Goal: Information Seeking & Learning: Learn about a topic

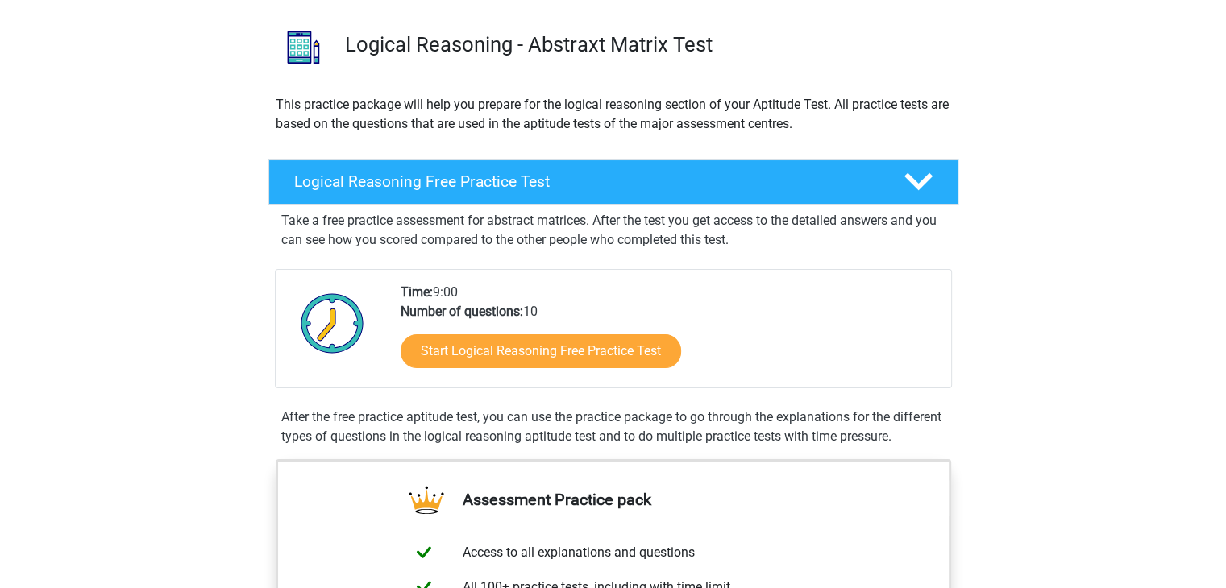
scroll to position [129, 0]
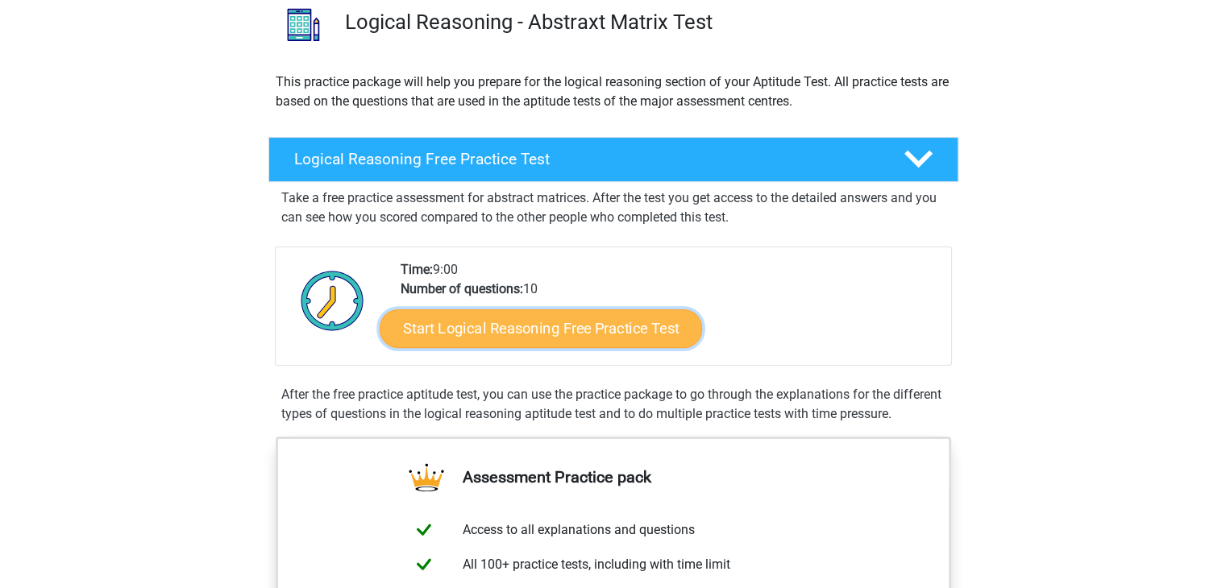
click at [566, 331] on link "Start Logical Reasoning Free Practice Test" at bounding box center [541, 328] width 322 height 39
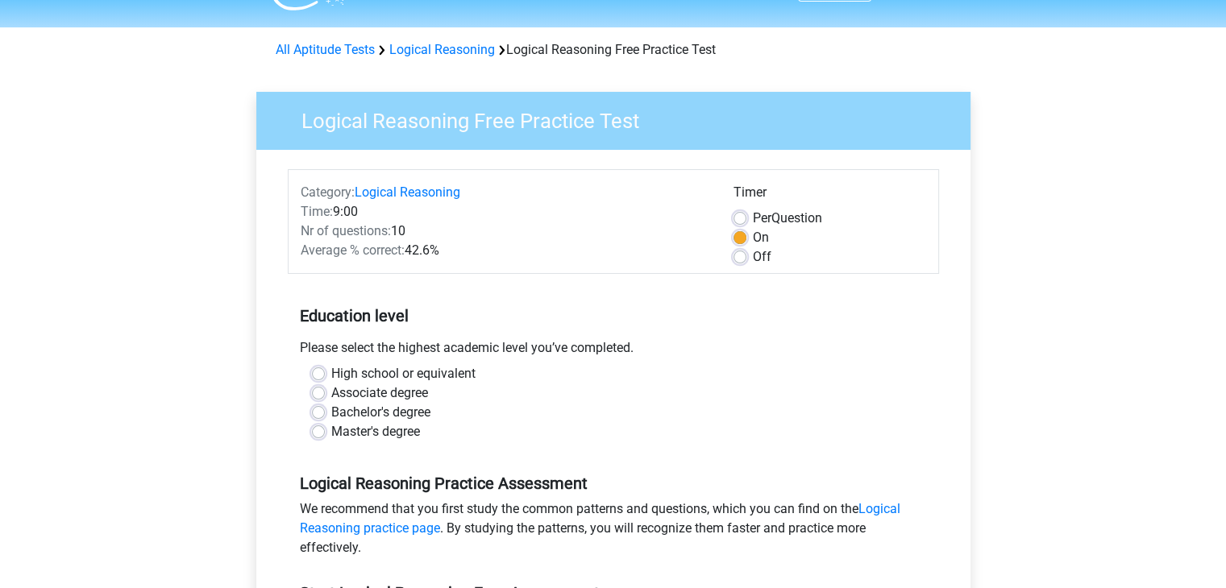
scroll to position [41, 0]
click at [345, 417] on label "Bachelor's degree" at bounding box center [380, 411] width 99 height 19
click at [325, 417] on input "Bachelor's degree" at bounding box center [318, 410] width 13 height 16
radio input "true"
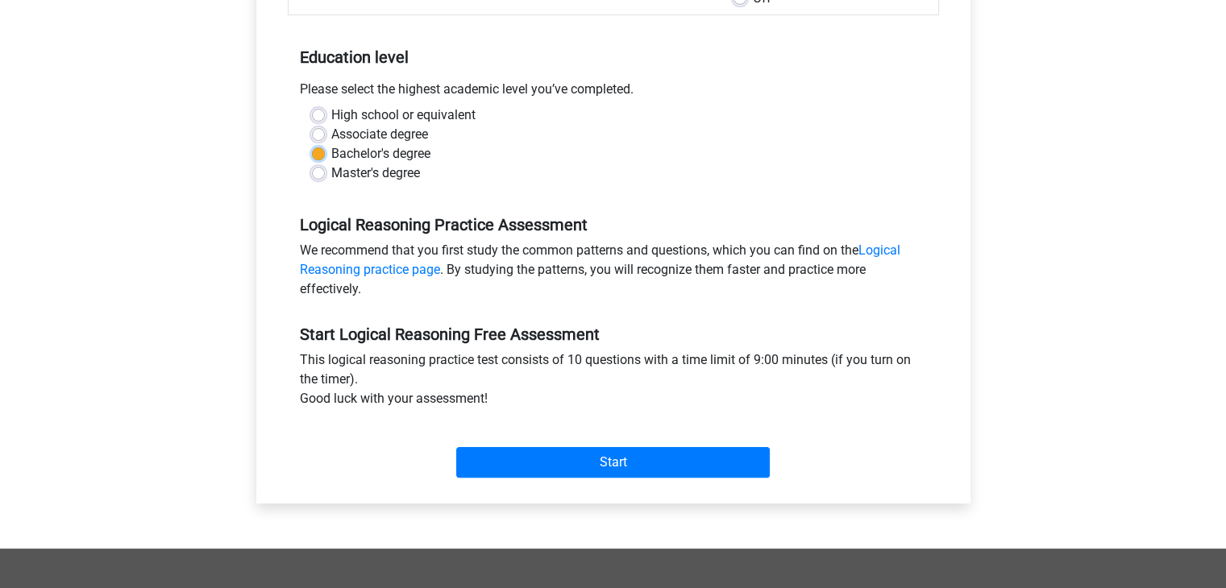
scroll to position [302, 0]
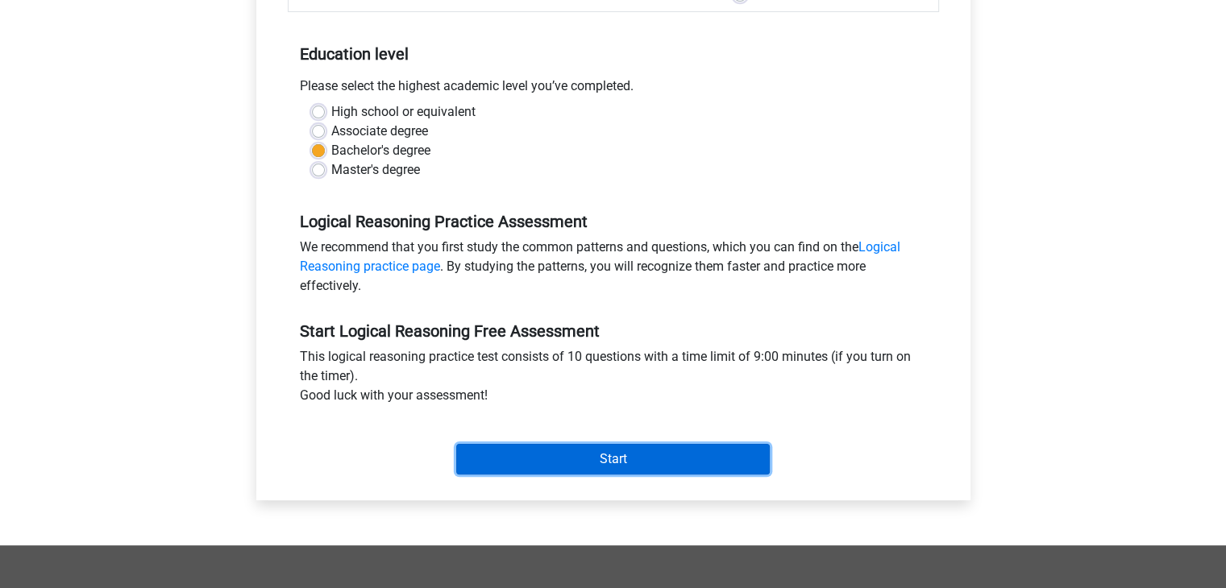
click at [563, 455] on input "Start" at bounding box center [613, 459] width 314 height 31
click at [493, 447] on input "Start" at bounding box center [613, 459] width 314 height 31
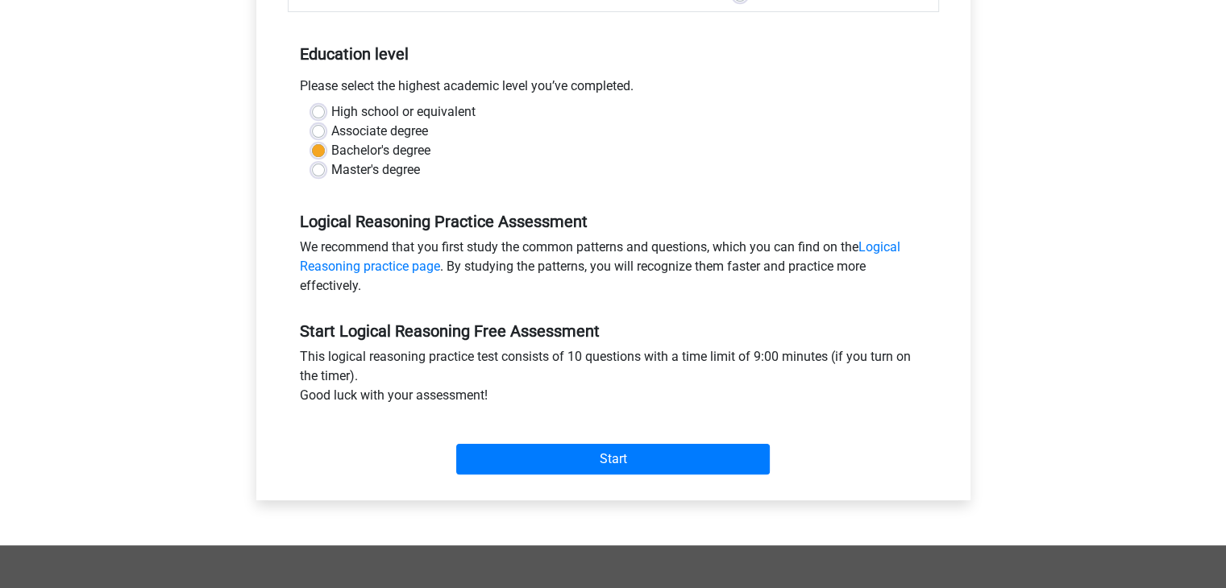
scroll to position [0, 0]
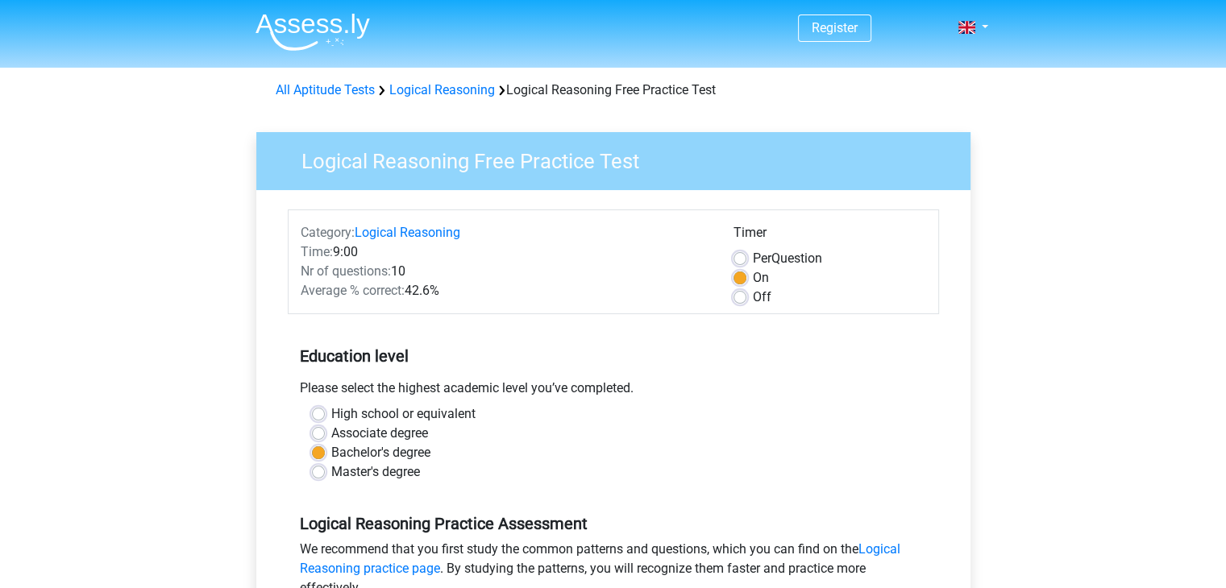
click at [758, 254] on span "Per" at bounding box center [762, 258] width 19 height 15
click at [746, 254] on input "Per Question" at bounding box center [739, 257] width 13 height 16
radio input "true"
click at [753, 297] on label "Off" at bounding box center [762, 297] width 19 height 19
click at [742, 297] on input "Off" at bounding box center [739, 296] width 13 height 16
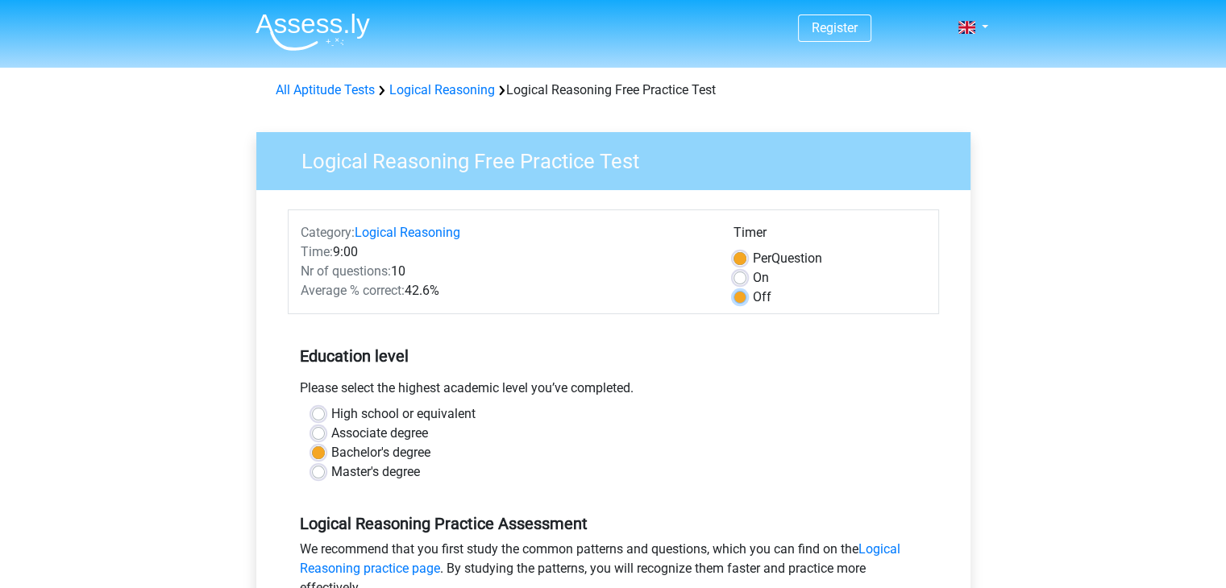
radio input "true"
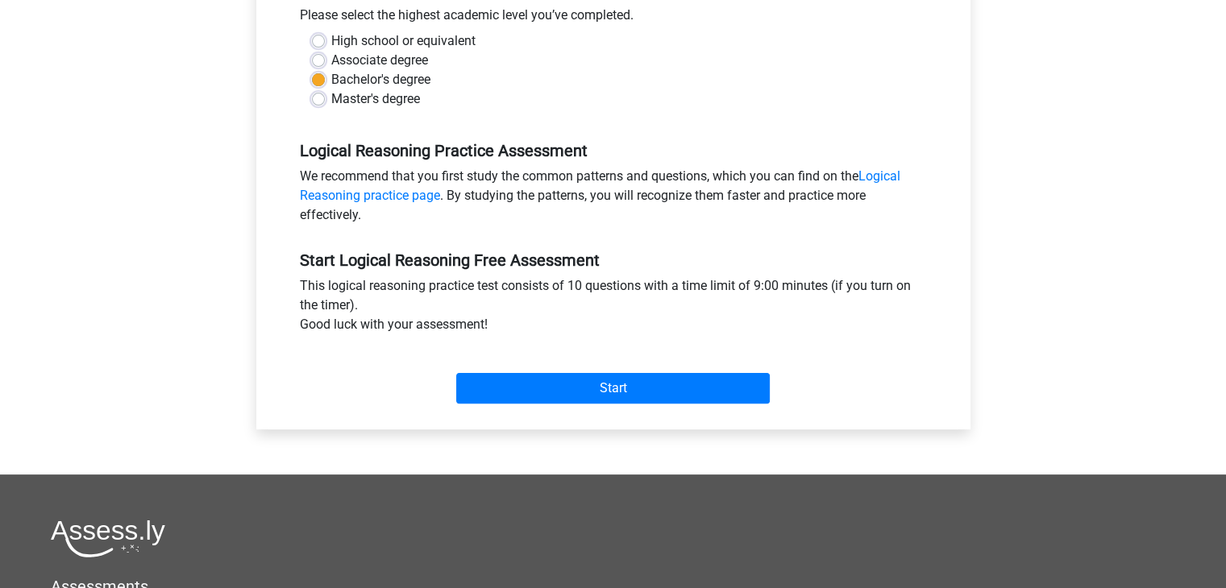
scroll to position [374, 0]
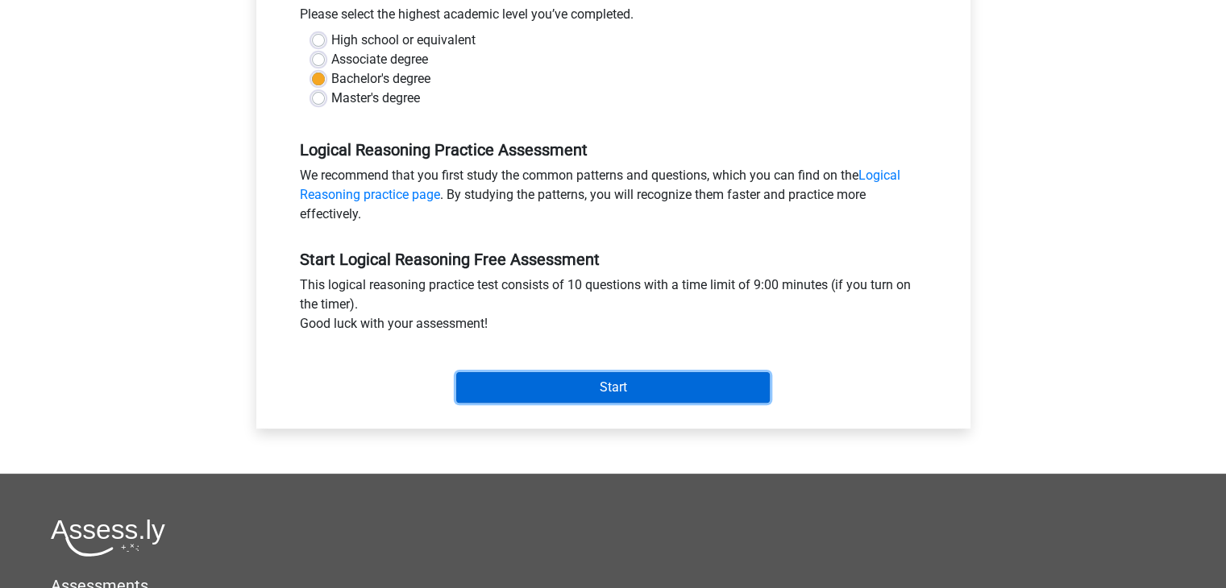
click at [690, 391] on input "Start" at bounding box center [613, 387] width 314 height 31
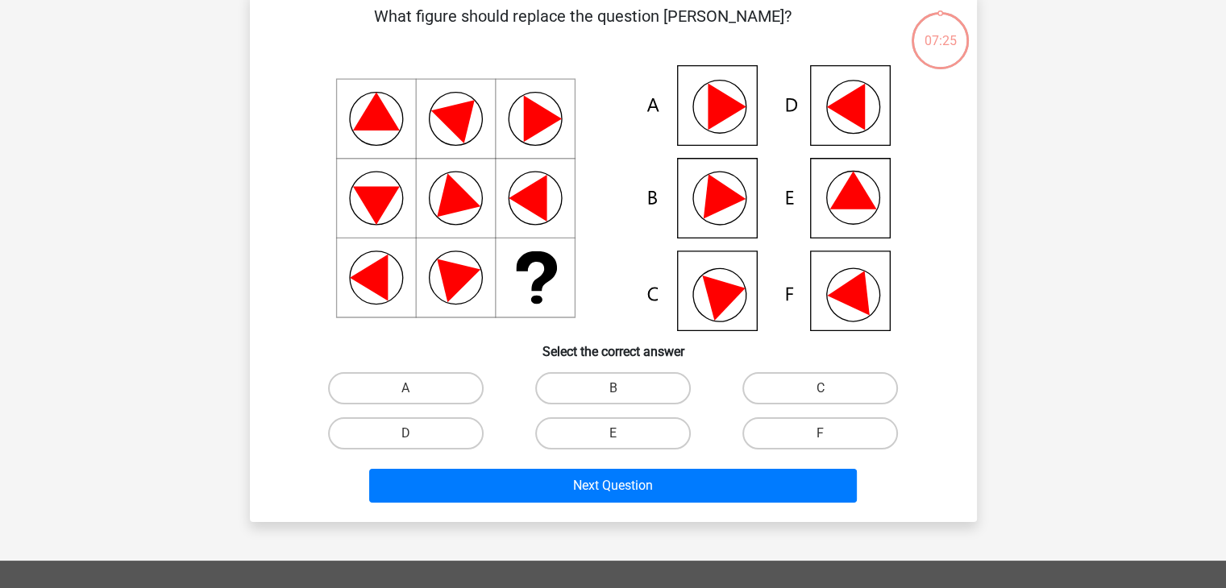
scroll to position [85, 0]
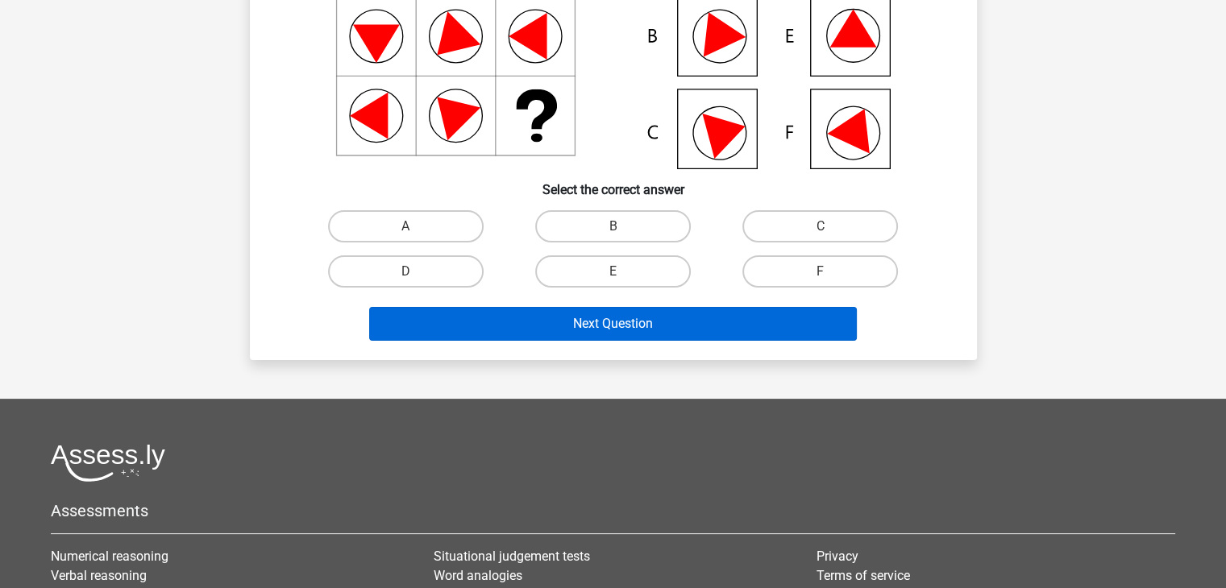
scroll to position [248, 0]
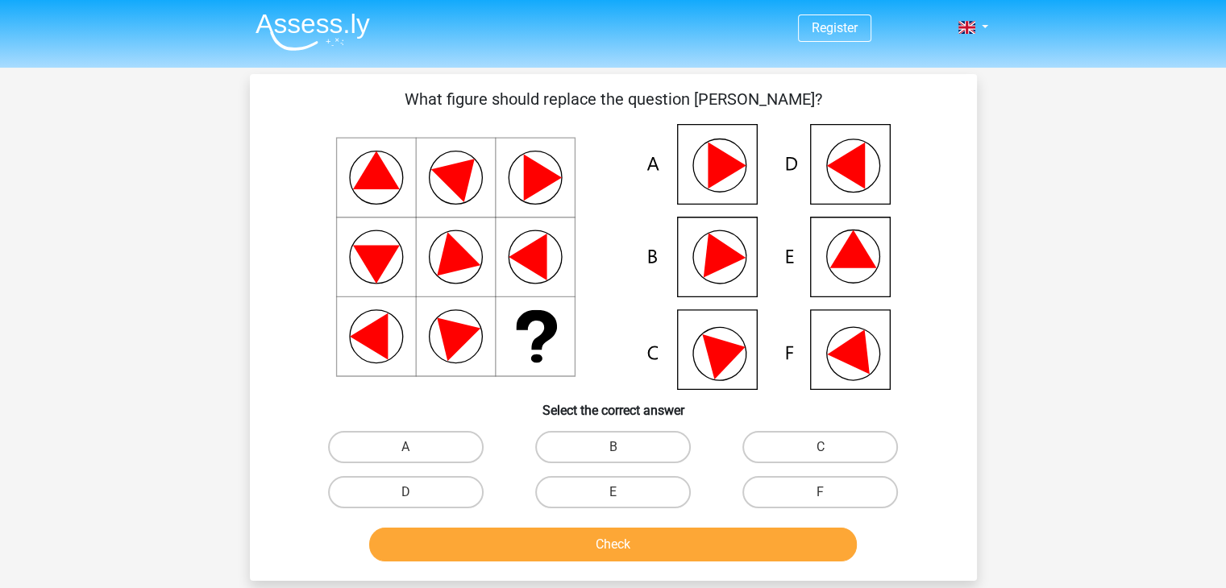
click at [834, 248] on icon at bounding box center [614, 257] width 650 height 266
click at [630, 497] on label "E" at bounding box center [613, 492] width 156 height 32
click at [623, 497] on input "E" at bounding box center [618, 497] width 10 height 10
radio input "true"
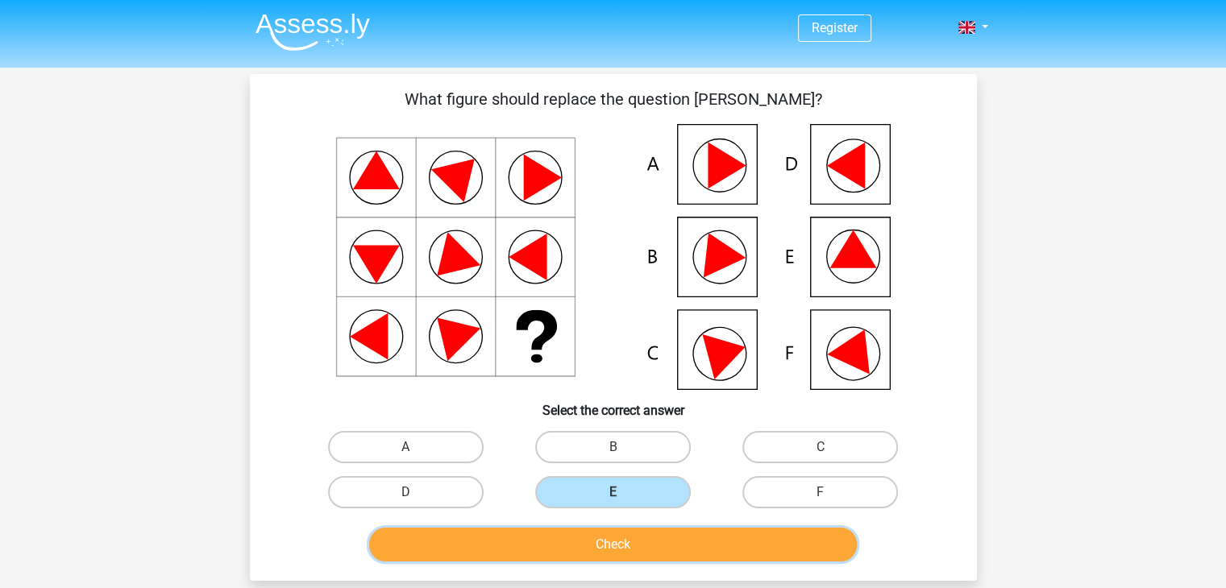
click at [625, 541] on button "Check" at bounding box center [613, 545] width 488 height 34
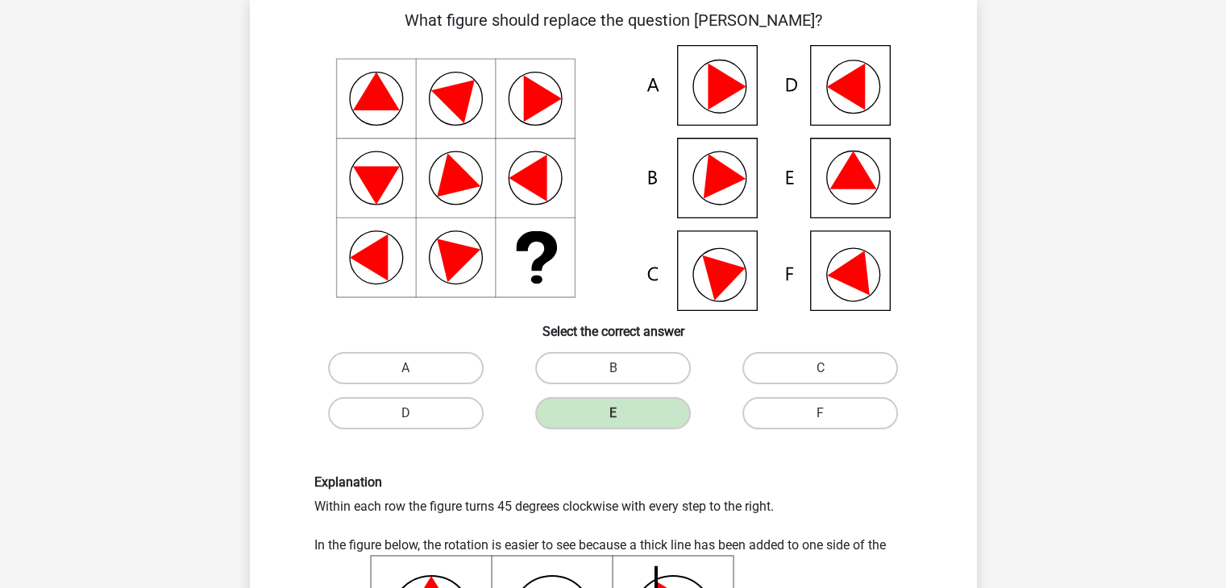
scroll to position [76, 0]
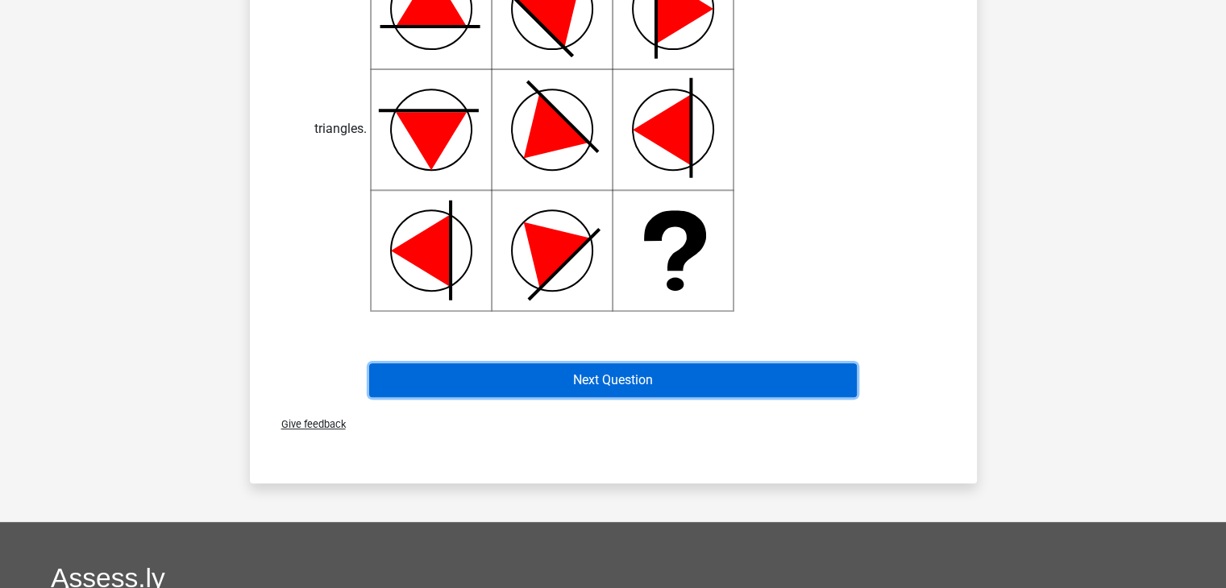
click at [573, 385] on button "Next Question" at bounding box center [613, 381] width 488 height 34
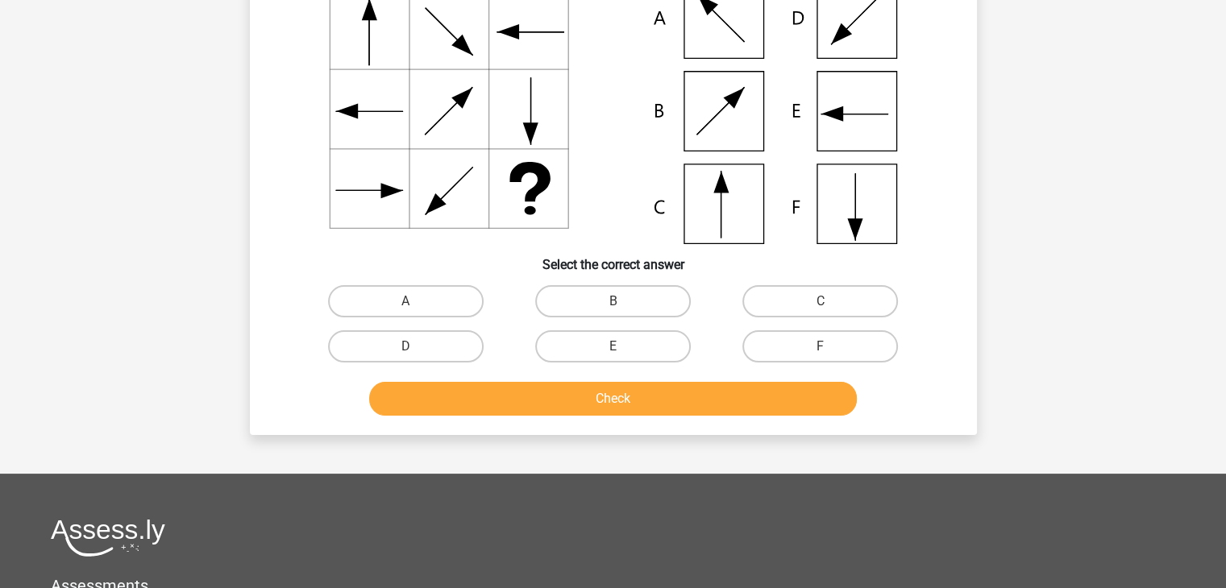
scroll to position [74, 0]
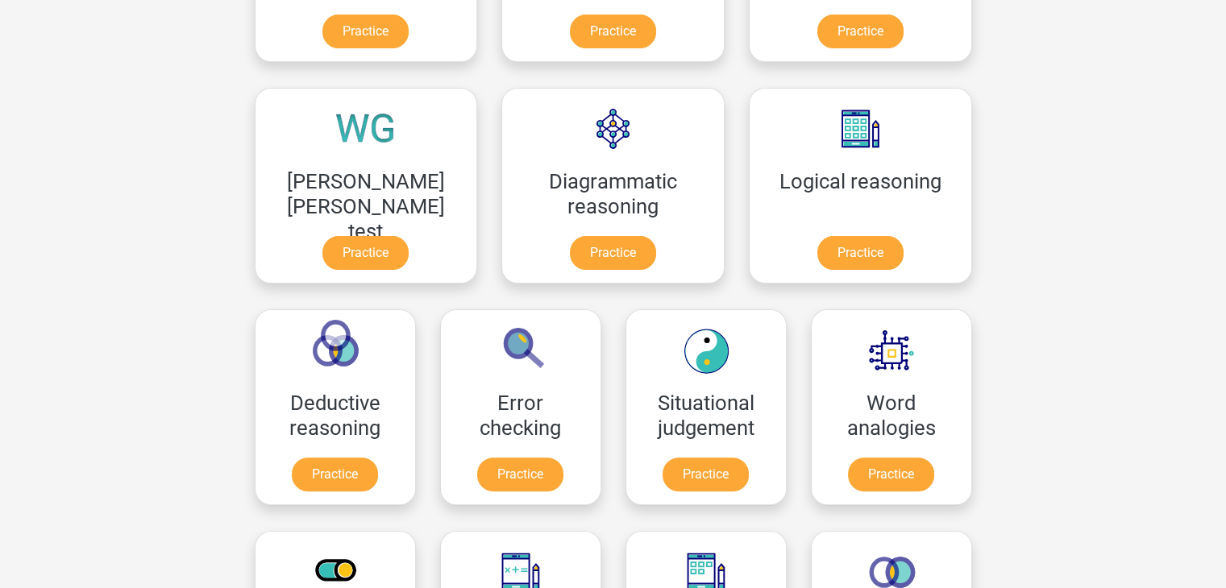
scroll to position [405, 0]
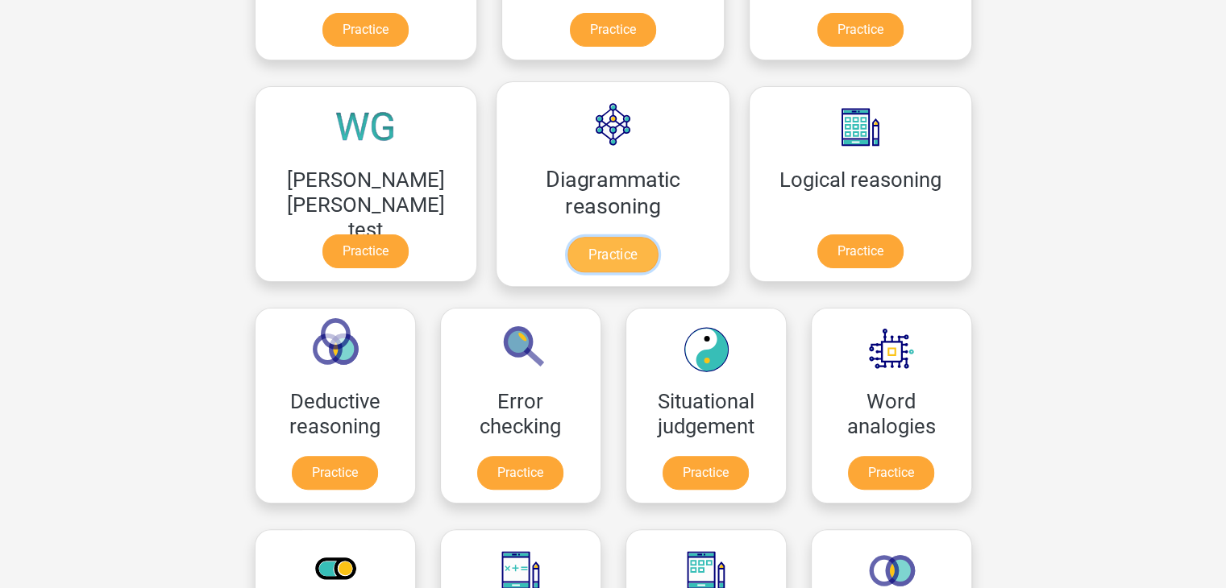
click at [567, 237] on link "Practice" at bounding box center [612, 254] width 90 height 35
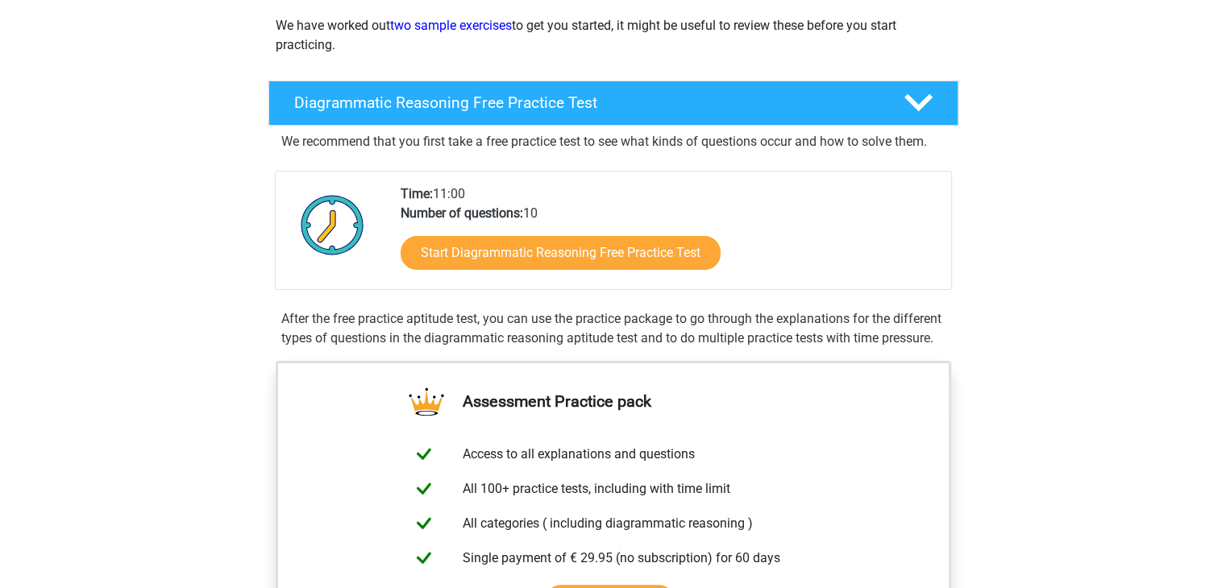
scroll to position [264, 0]
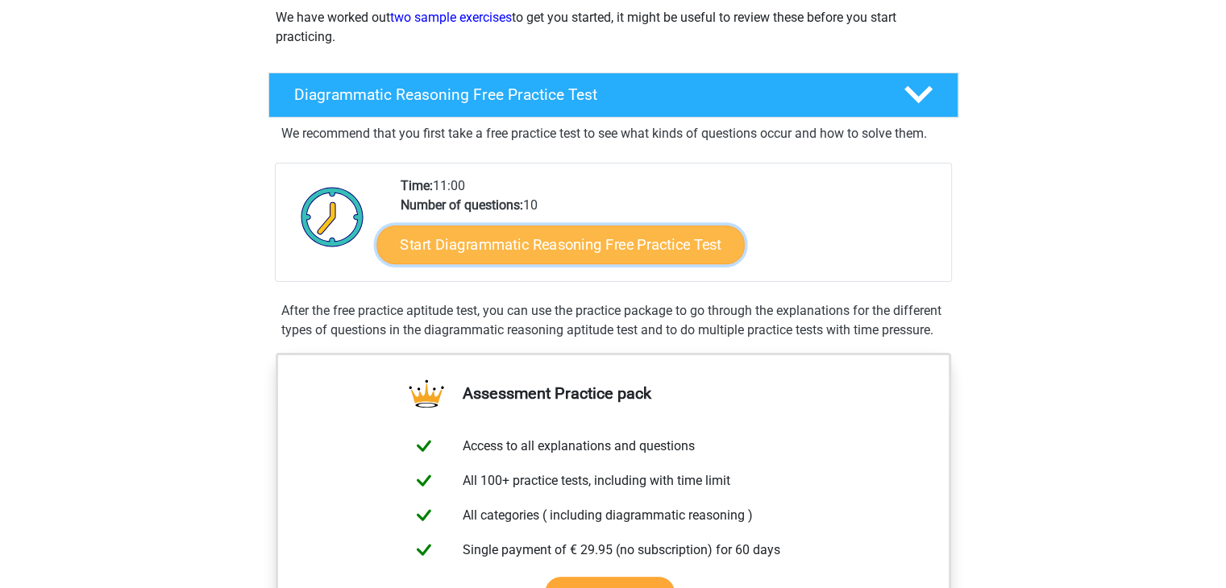
click at [509, 232] on link "Start Diagrammatic Reasoning Free Practice Test" at bounding box center [560, 244] width 368 height 39
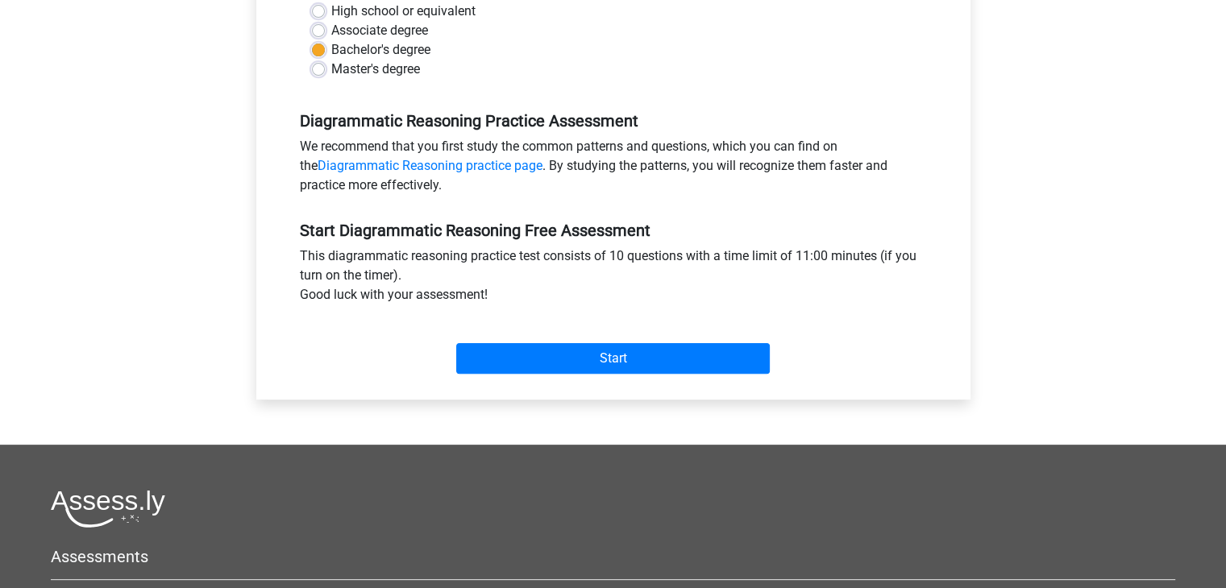
scroll to position [432, 0]
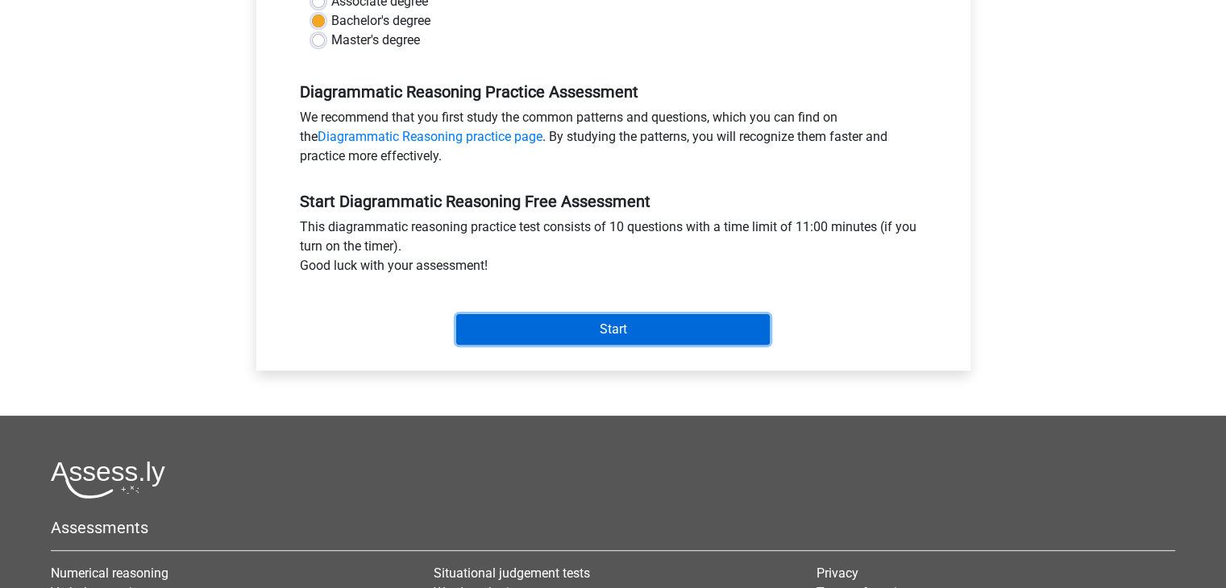
click at [567, 333] on input "Start" at bounding box center [613, 329] width 314 height 31
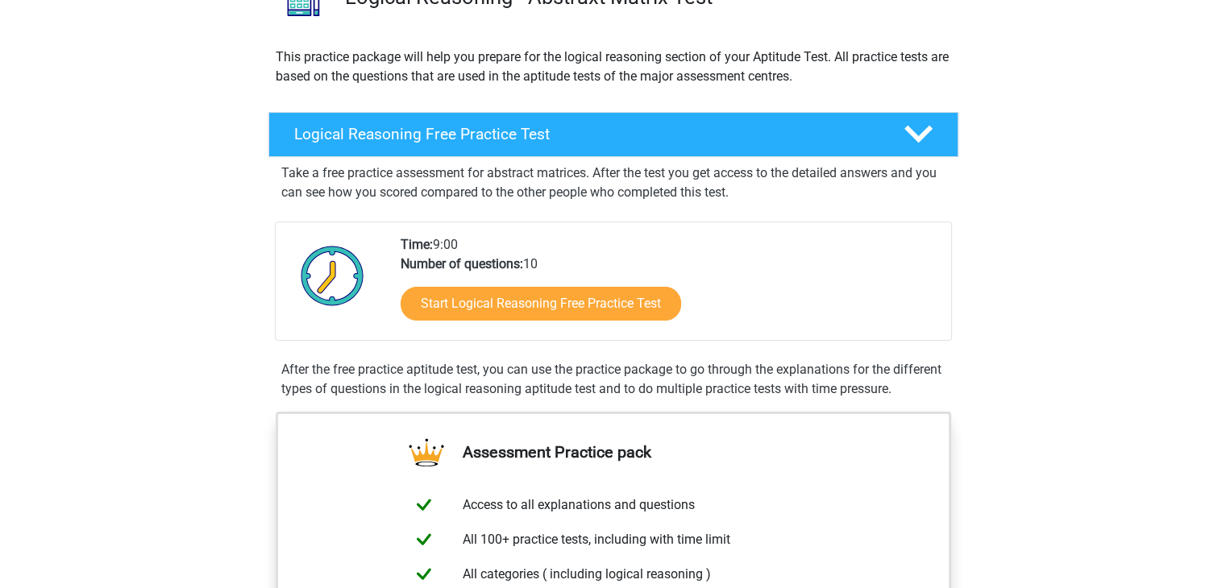
scroll to position [155, 0]
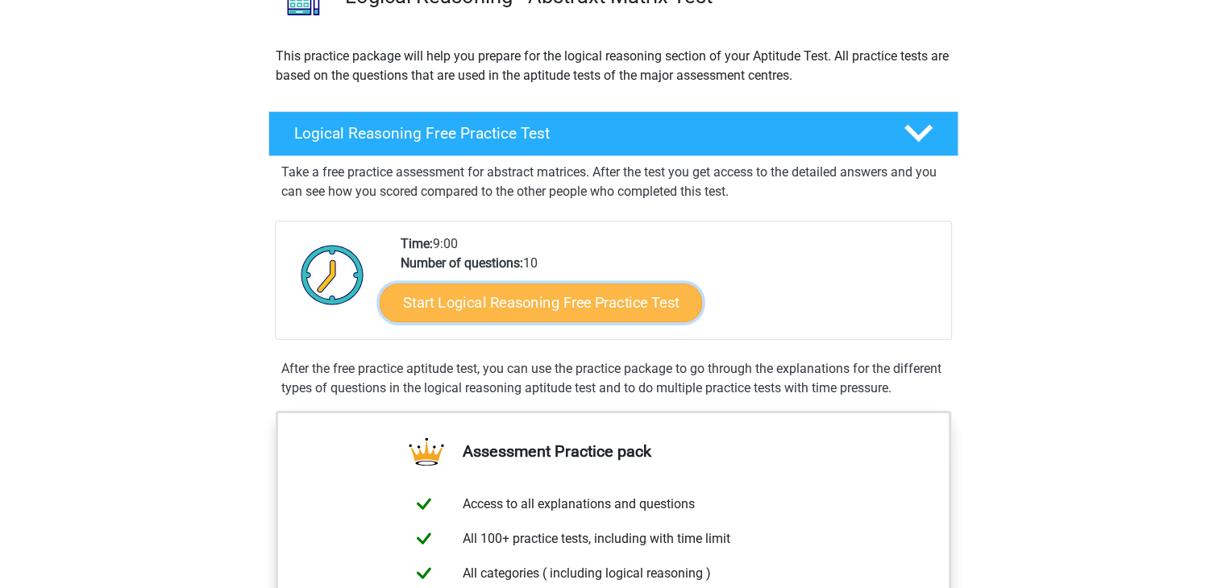
click at [571, 315] on link "Start Logical Reasoning Free Practice Test" at bounding box center [541, 302] width 322 height 39
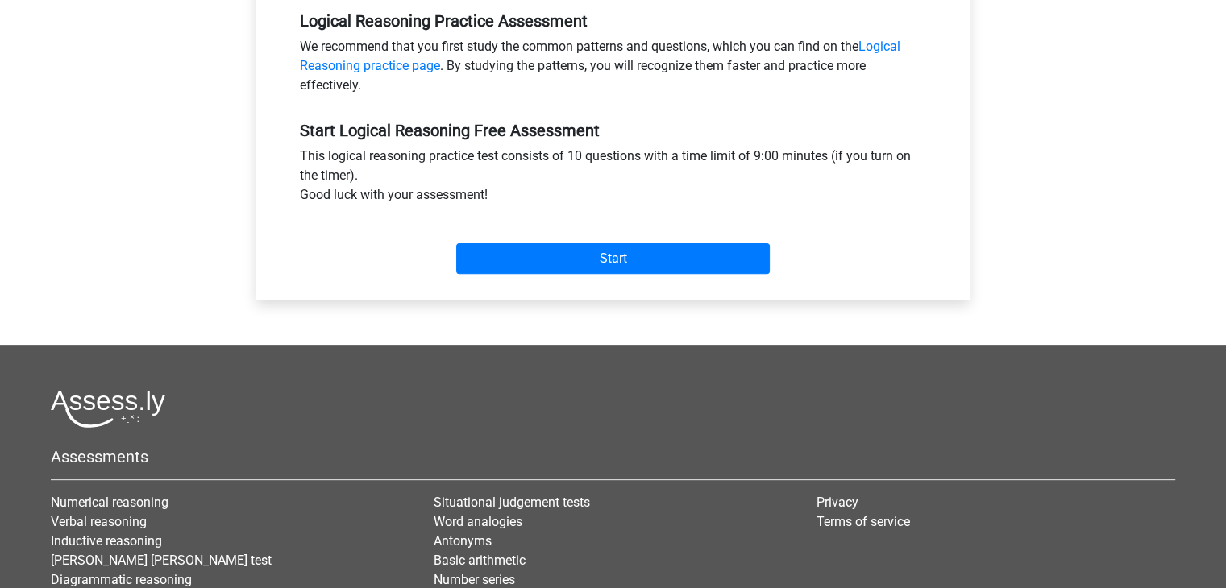
scroll to position [525, 0]
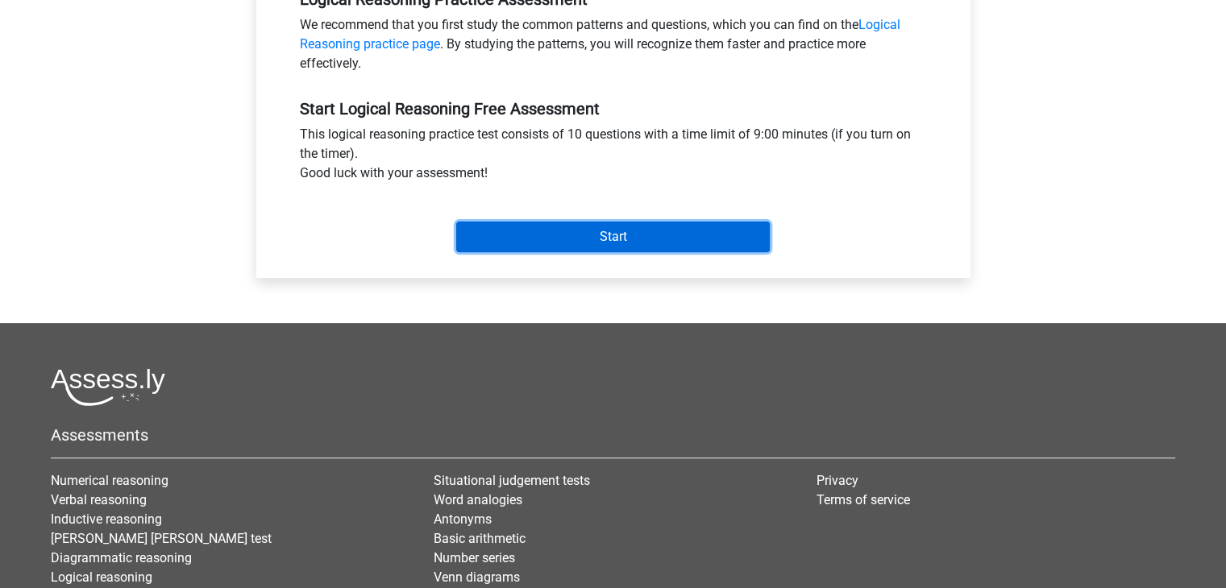
click at [697, 233] on input "Start" at bounding box center [613, 237] width 314 height 31
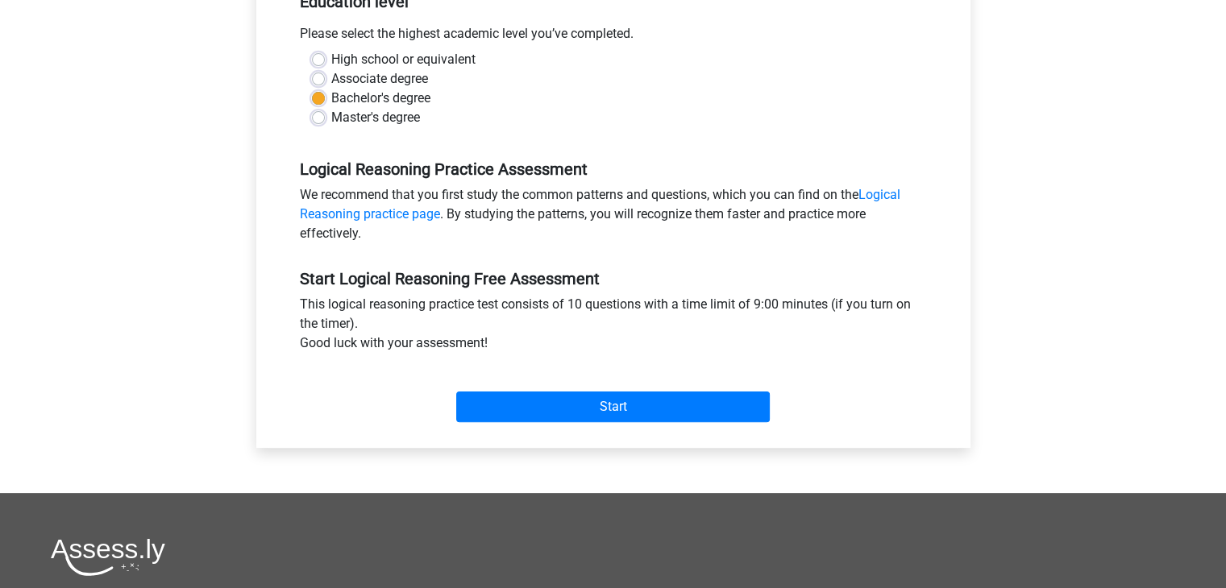
scroll to position [354, 0]
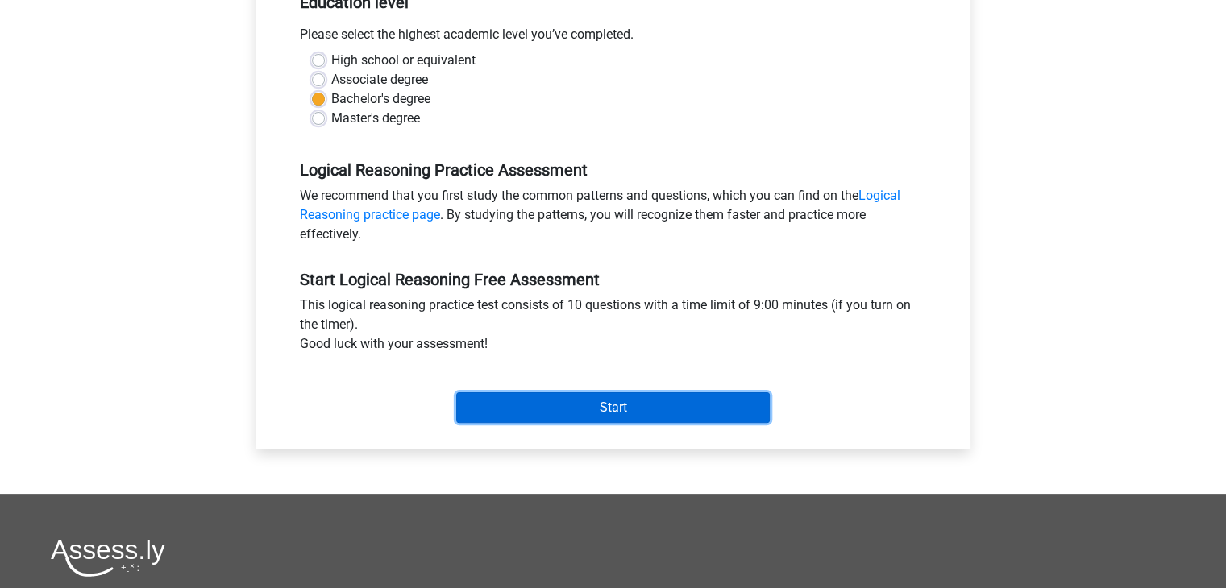
click at [522, 394] on input "Start" at bounding box center [613, 408] width 314 height 31
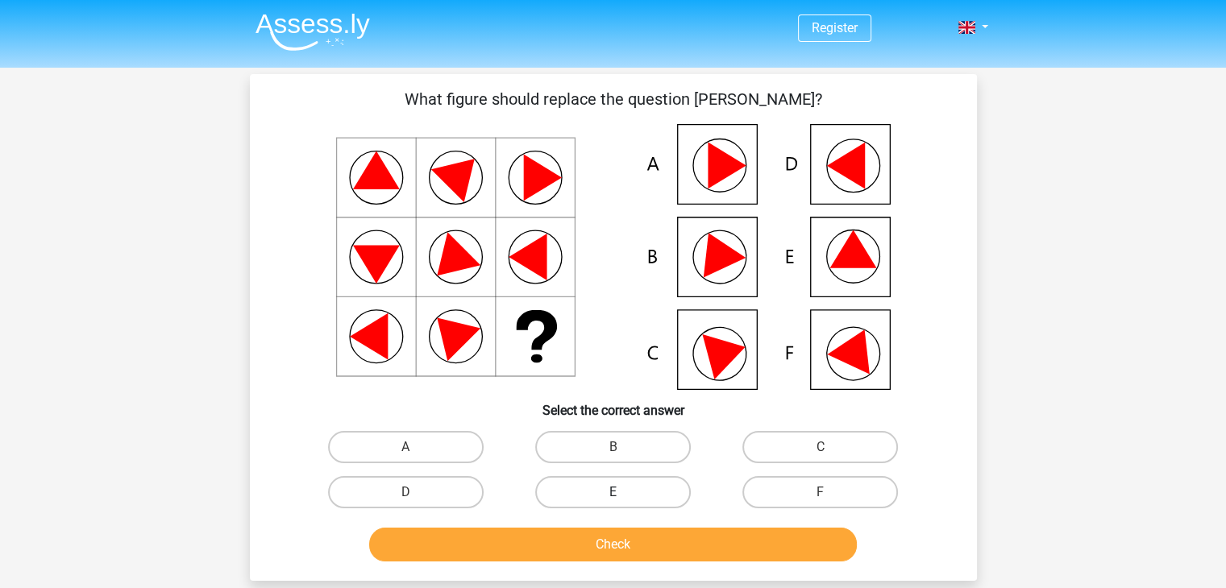
click at [615, 491] on label "E" at bounding box center [613, 492] width 156 height 32
click at [615, 492] on input "E" at bounding box center [618, 497] width 10 height 10
radio input "true"
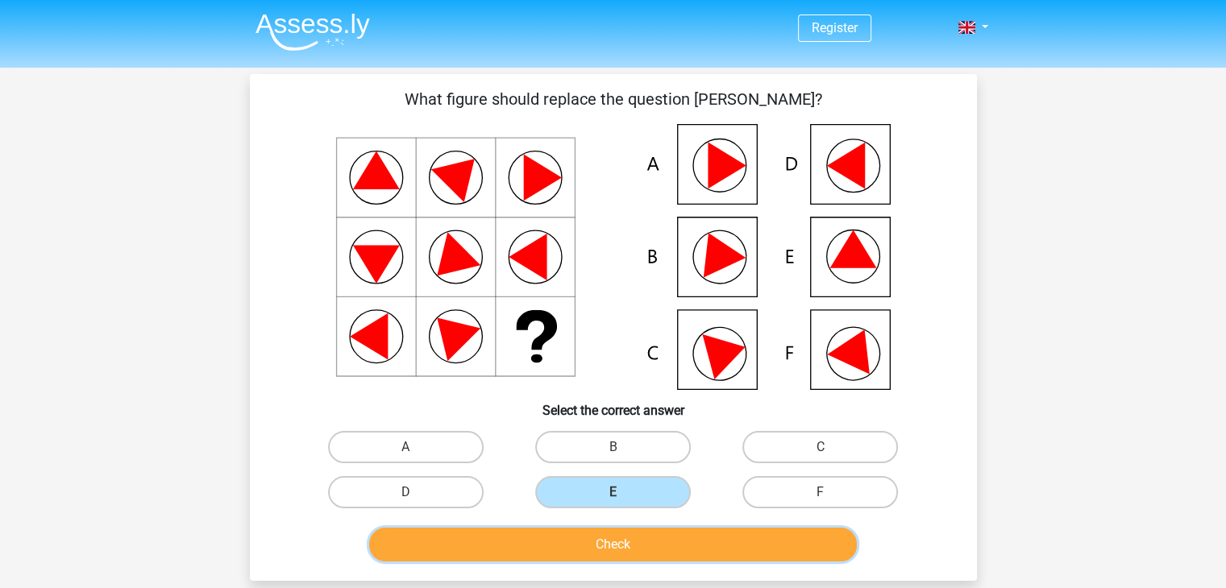
click at [615, 533] on button "Check" at bounding box center [613, 545] width 488 height 34
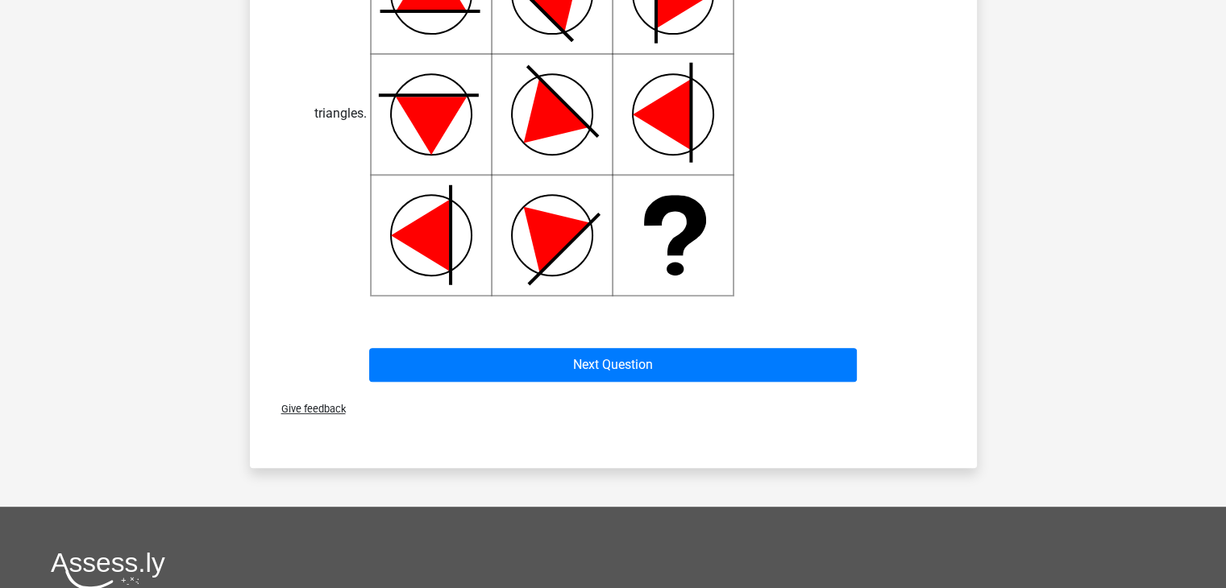
scroll to position [703, 0]
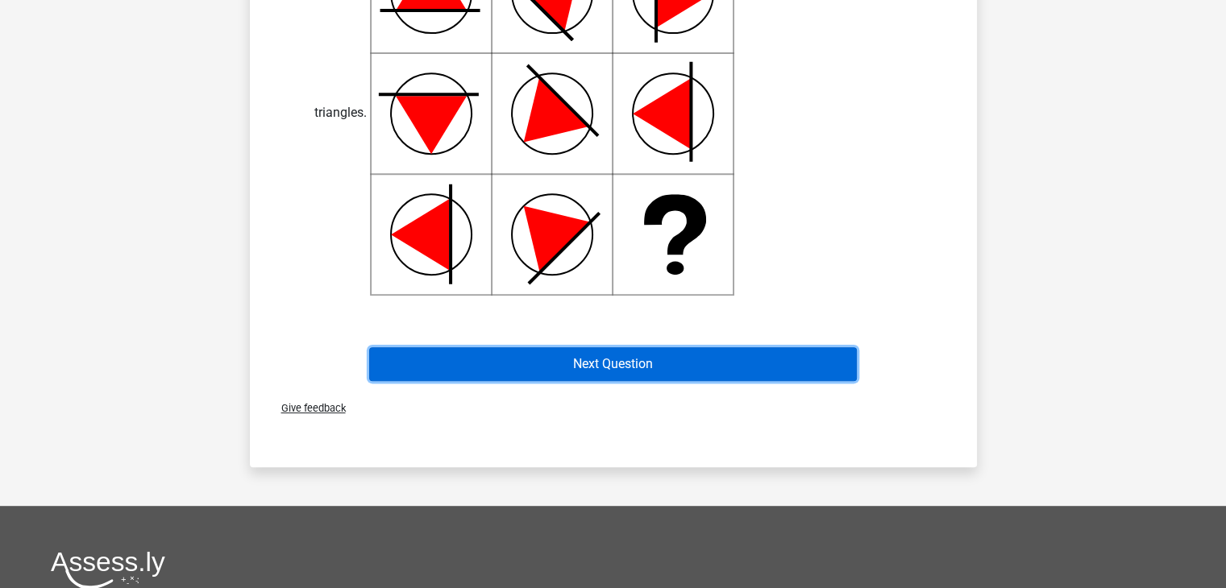
click at [636, 349] on button "Next Question" at bounding box center [613, 364] width 488 height 34
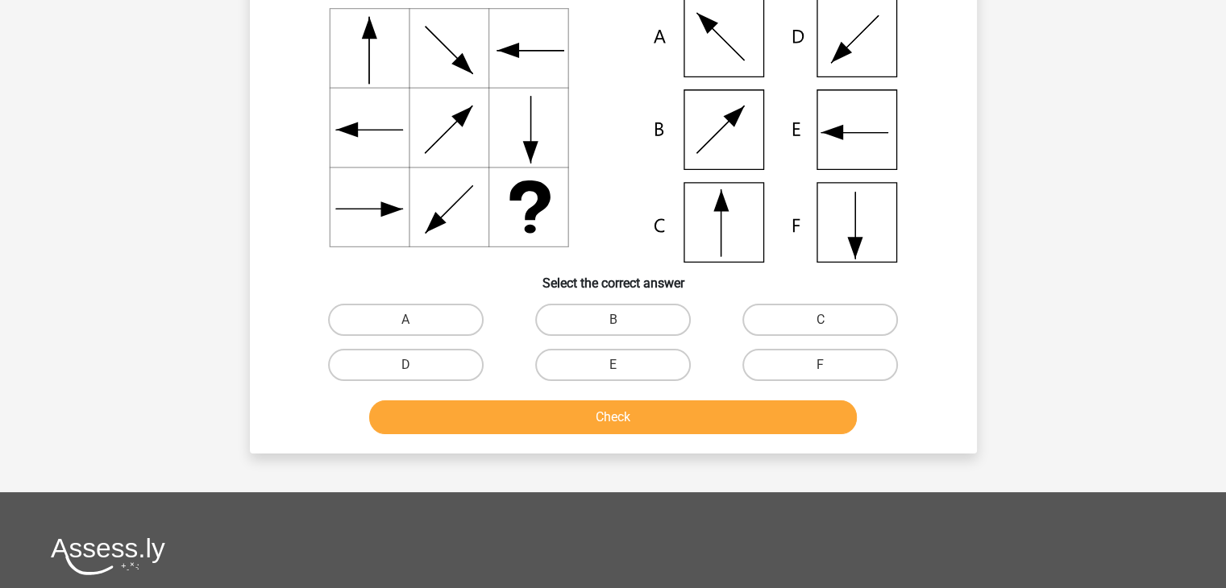
scroll to position [74, 0]
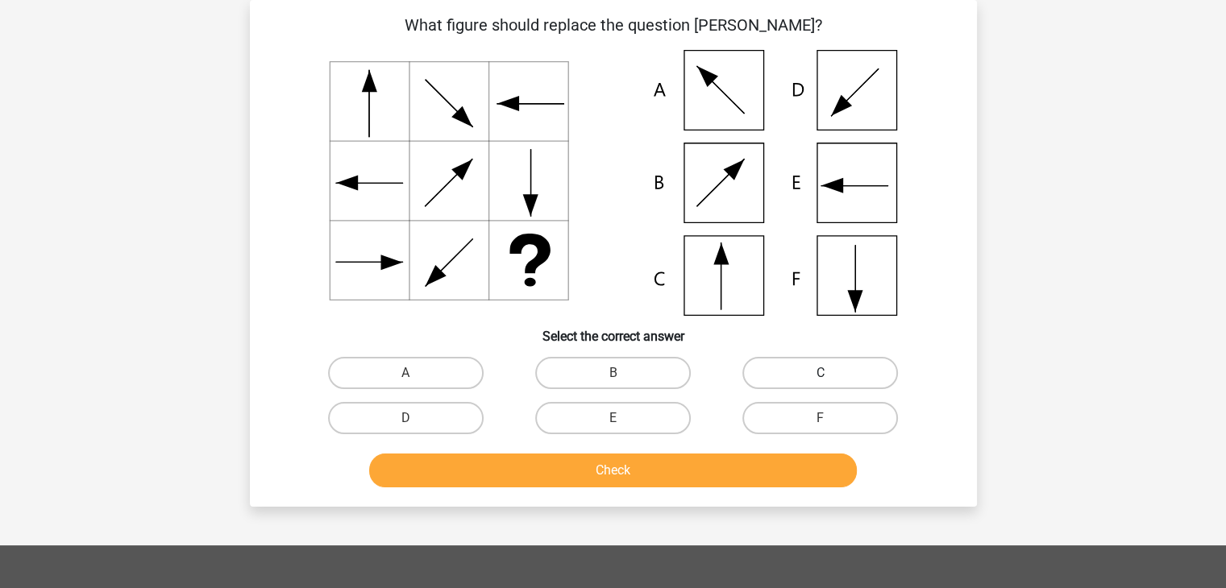
drag, startPoint x: 787, startPoint y: 389, endPoint x: 775, endPoint y: 366, distance: 26.0
click at [775, 366] on div "C" at bounding box center [820, 373] width 207 height 45
click at [775, 366] on label "C" at bounding box center [820, 373] width 156 height 32
click at [820, 373] on input "C" at bounding box center [825, 378] width 10 height 10
radio input "true"
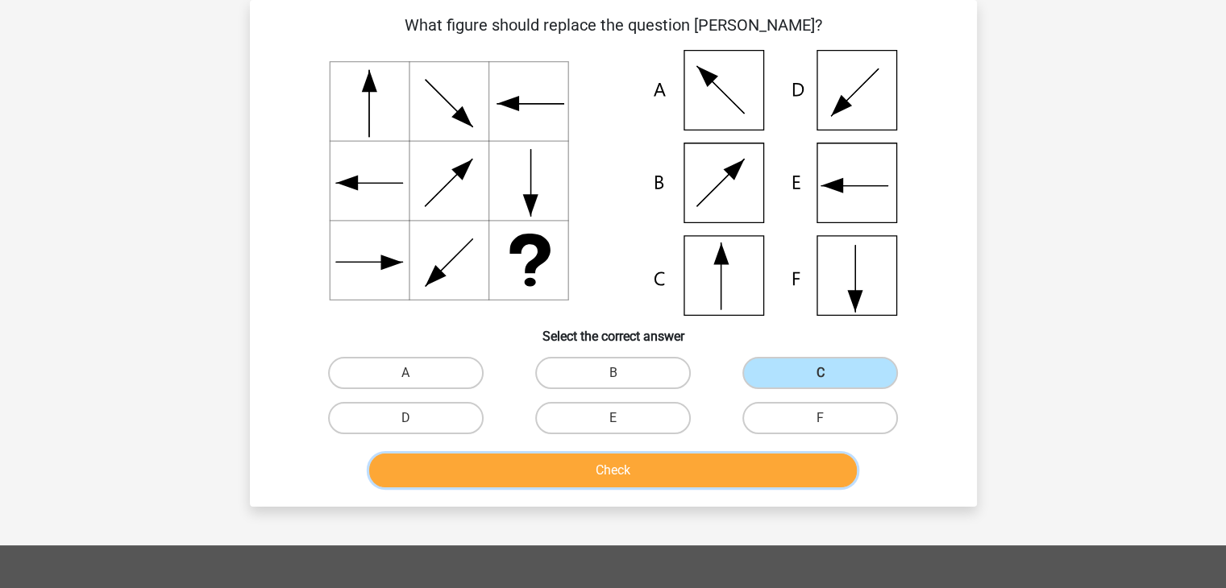
click at [732, 463] on button "Check" at bounding box center [613, 471] width 488 height 34
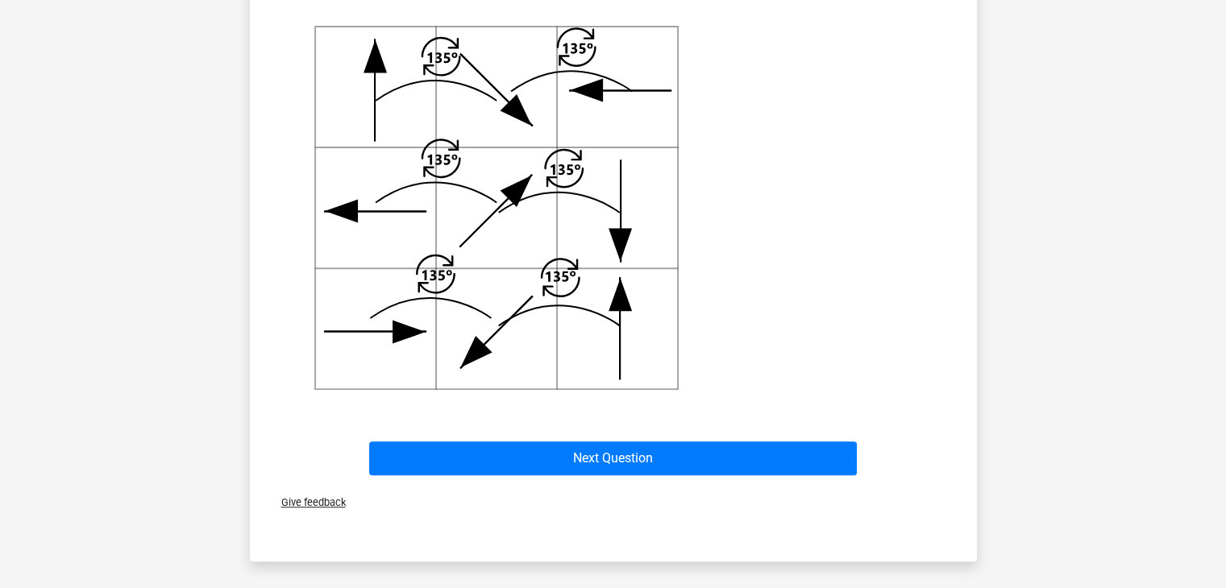
scroll to position [593, 0]
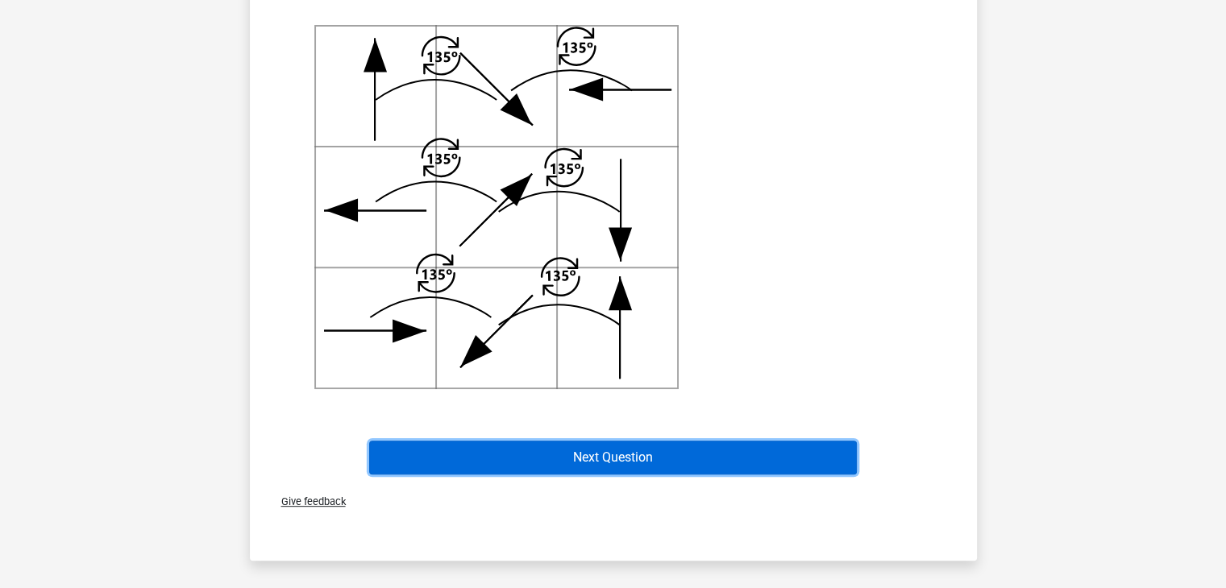
click at [696, 462] on button "Next Question" at bounding box center [613, 458] width 488 height 34
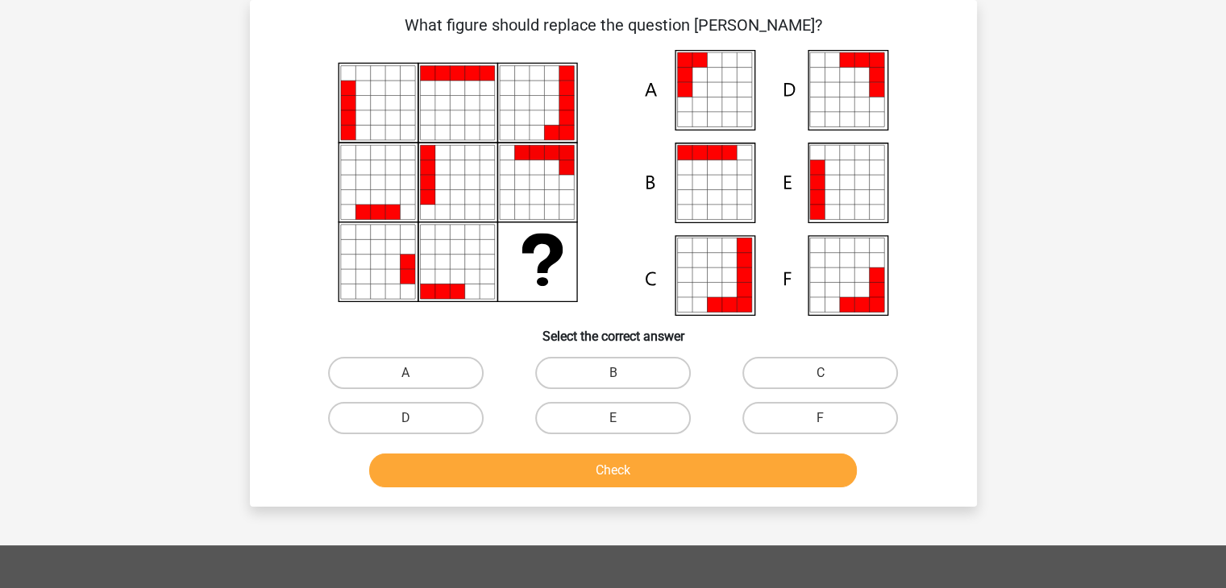
scroll to position [0, 0]
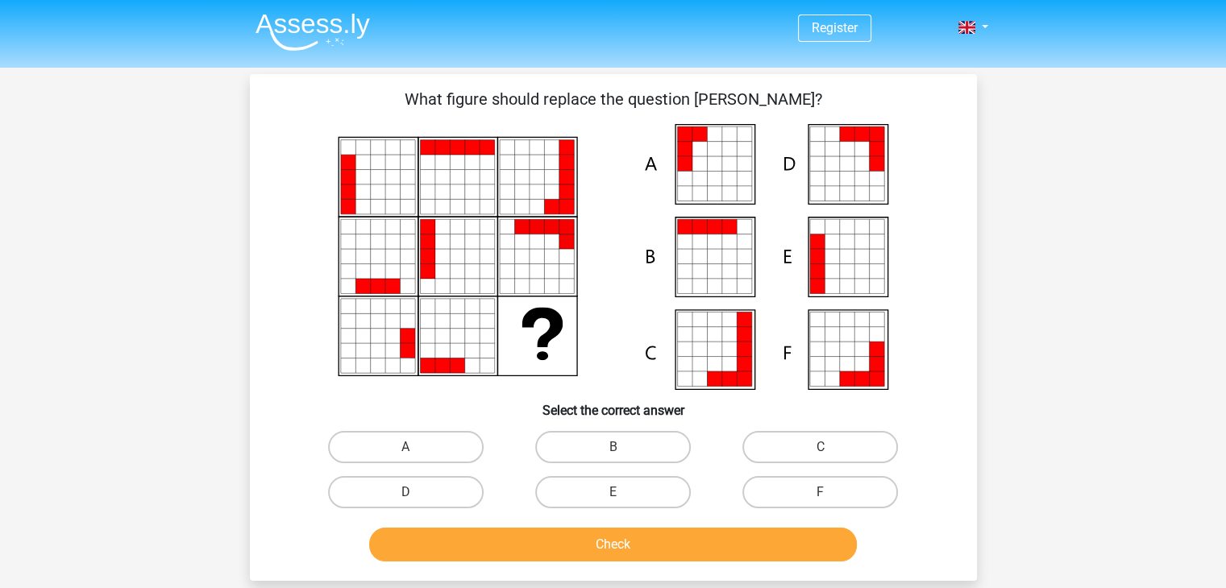
drag, startPoint x: 374, startPoint y: 455, endPoint x: 409, endPoint y: 399, distance: 66.6
click at [409, 399] on div "What figure should replace the question [PERSON_NAME]?" at bounding box center [613, 327] width 714 height 481
click at [416, 447] on input "A" at bounding box center [410, 452] width 10 height 10
radio input "true"
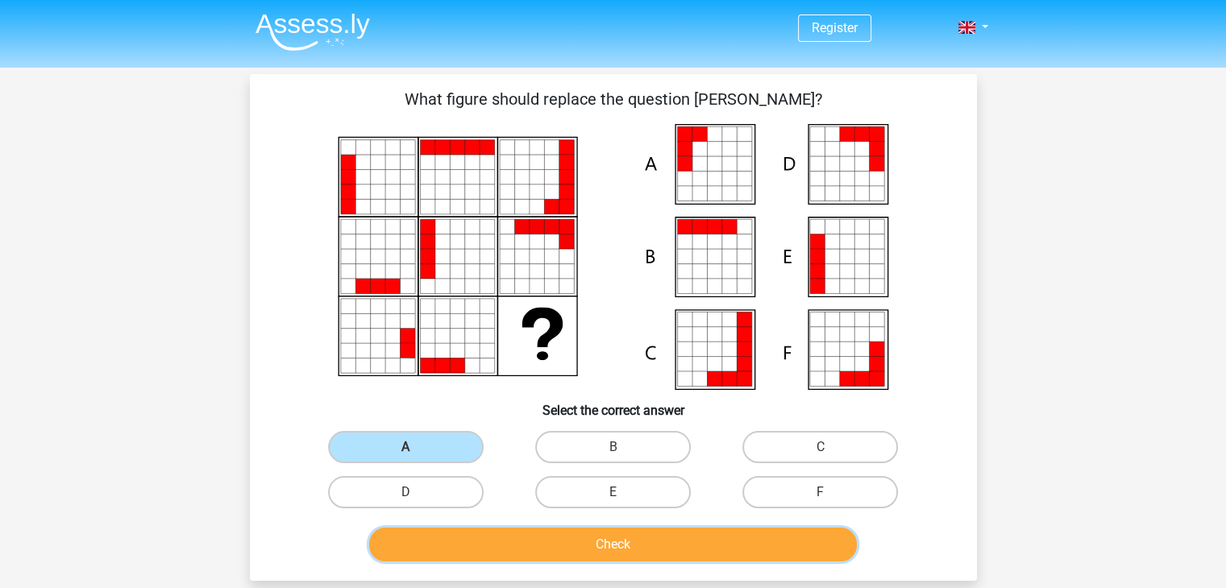
click at [592, 533] on button "Check" at bounding box center [613, 545] width 488 height 34
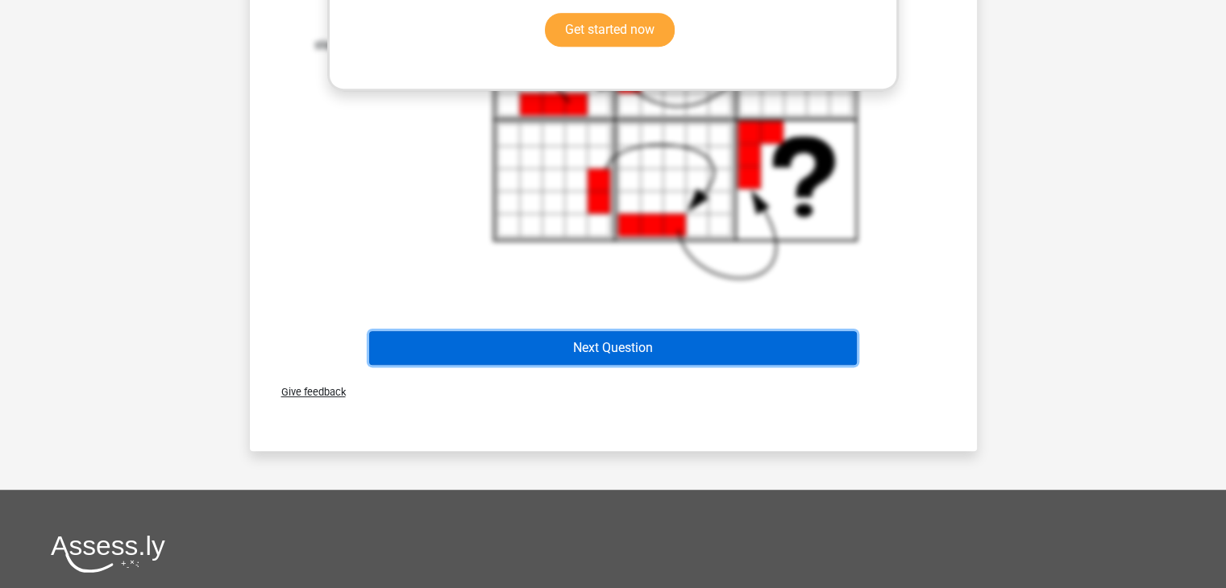
click at [535, 345] on button "Next Question" at bounding box center [613, 348] width 488 height 34
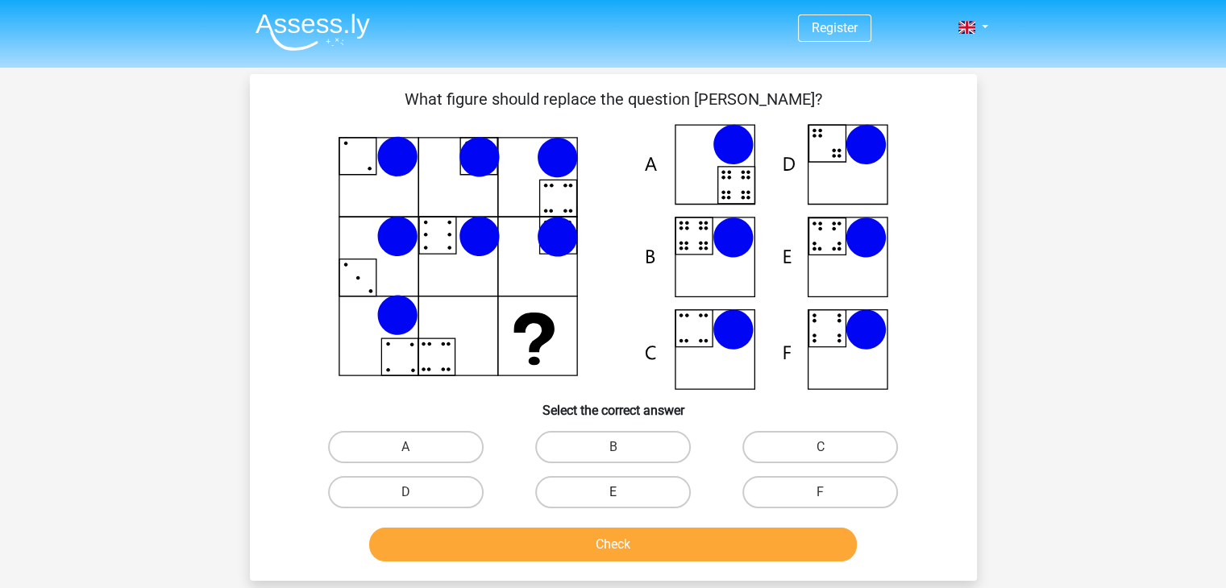
click at [648, 502] on label "E" at bounding box center [613, 492] width 156 height 32
click at [623, 502] on input "E" at bounding box center [618, 497] width 10 height 10
radio input "true"
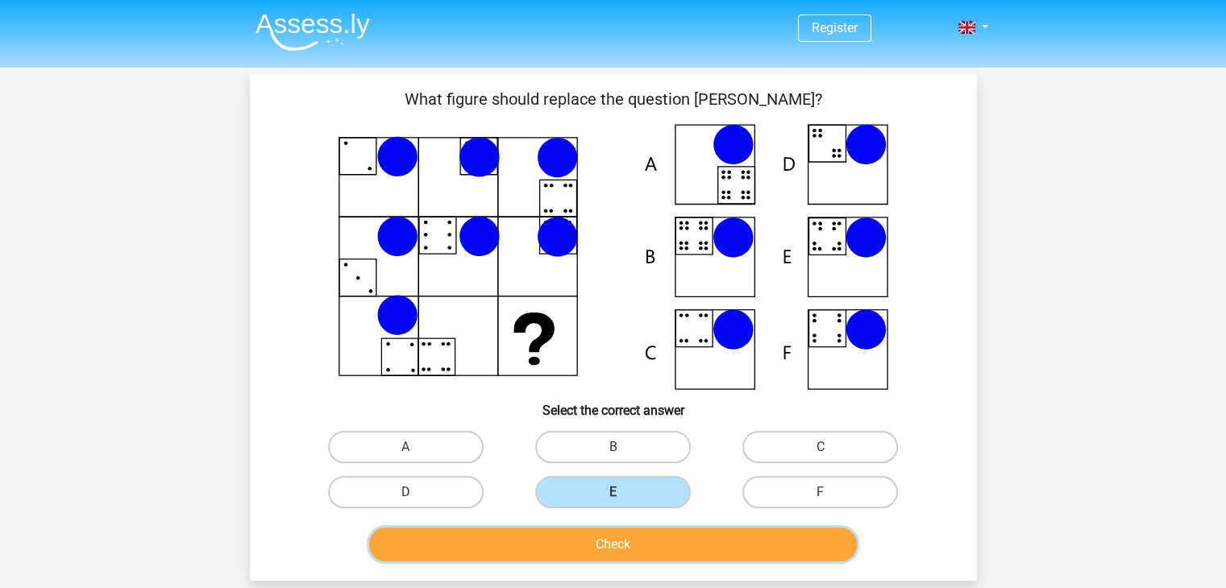
click at [645, 538] on button "Check" at bounding box center [613, 545] width 488 height 34
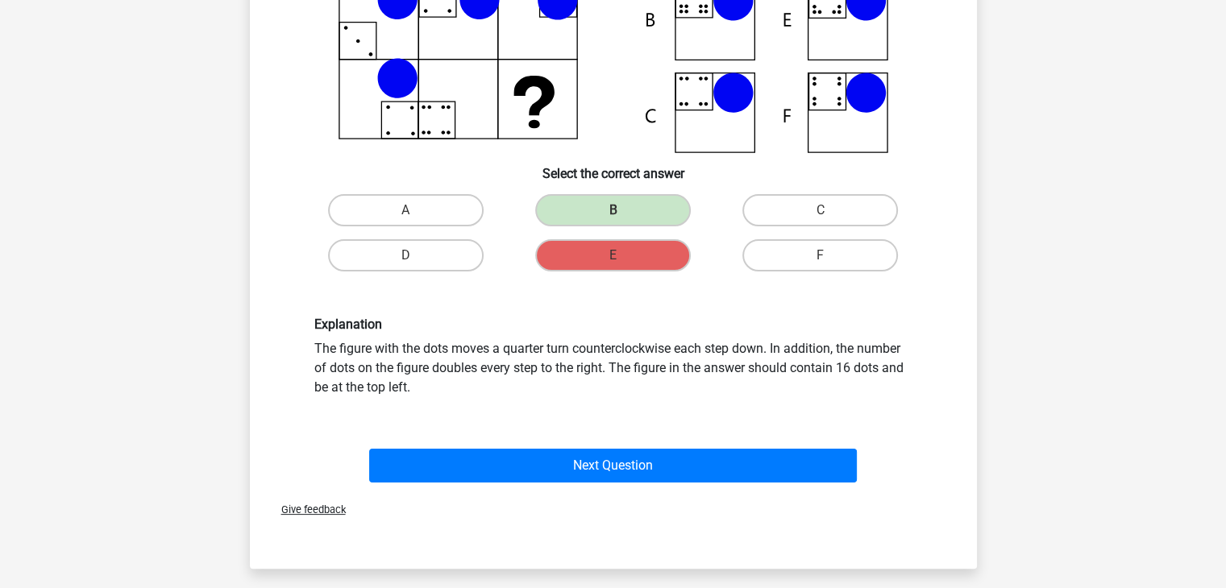
scroll to position [248, 0]
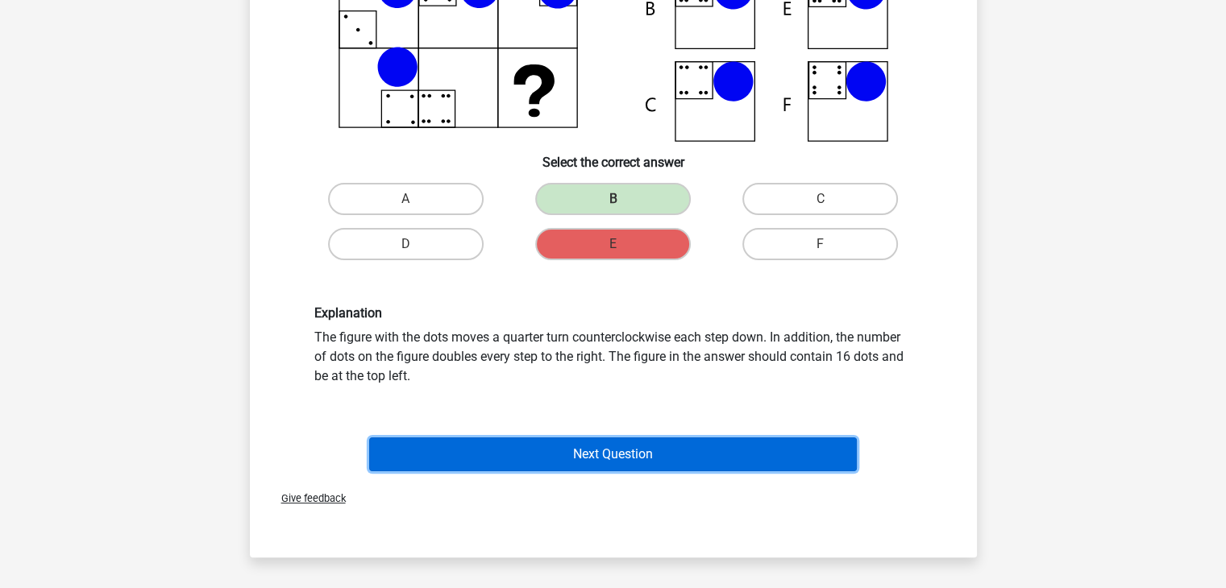
click at [693, 455] on button "Next Question" at bounding box center [613, 455] width 488 height 34
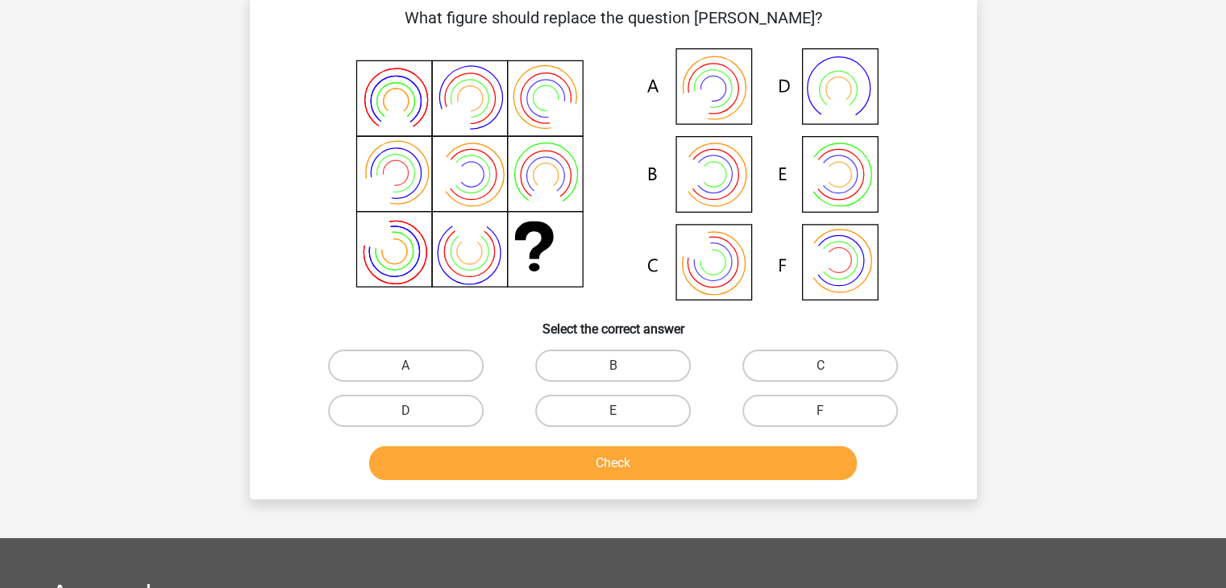
scroll to position [74, 0]
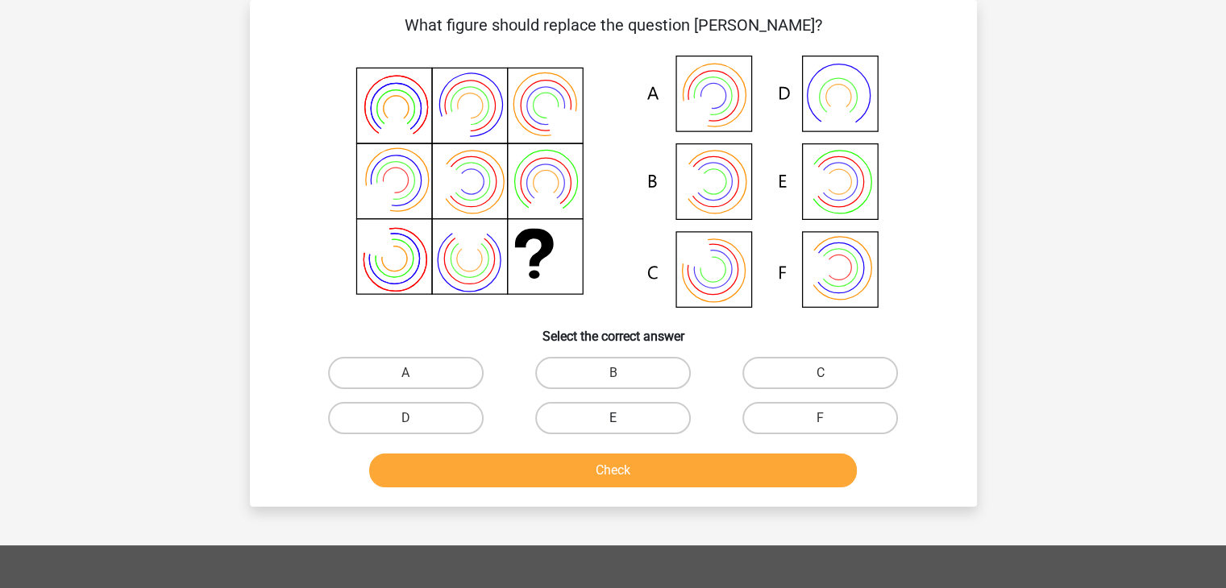
click at [663, 417] on label "E" at bounding box center [613, 418] width 156 height 32
click at [623, 418] on input "E" at bounding box center [618, 423] width 10 height 10
radio input "true"
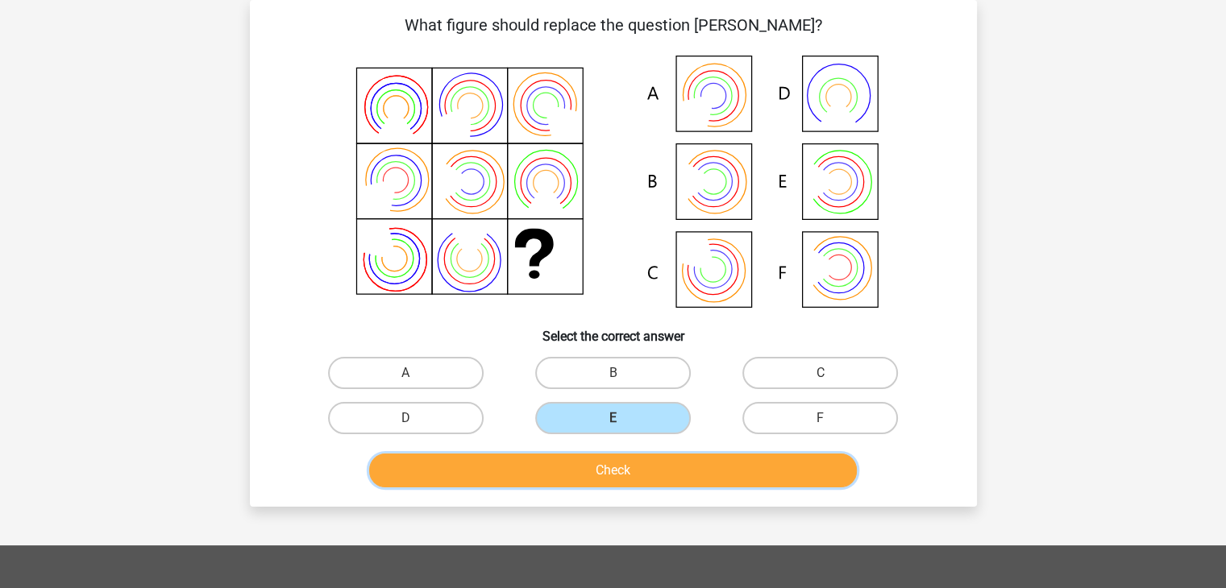
click at [663, 466] on button "Check" at bounding box center [613, 471] width 488 height 34
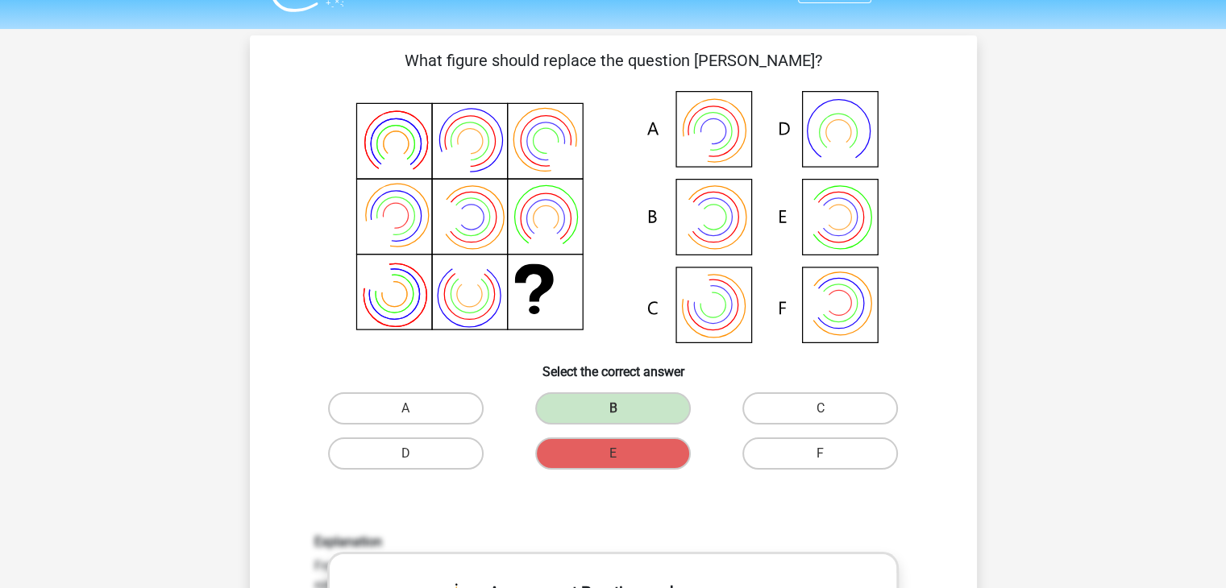
scroll to position [42, 0]
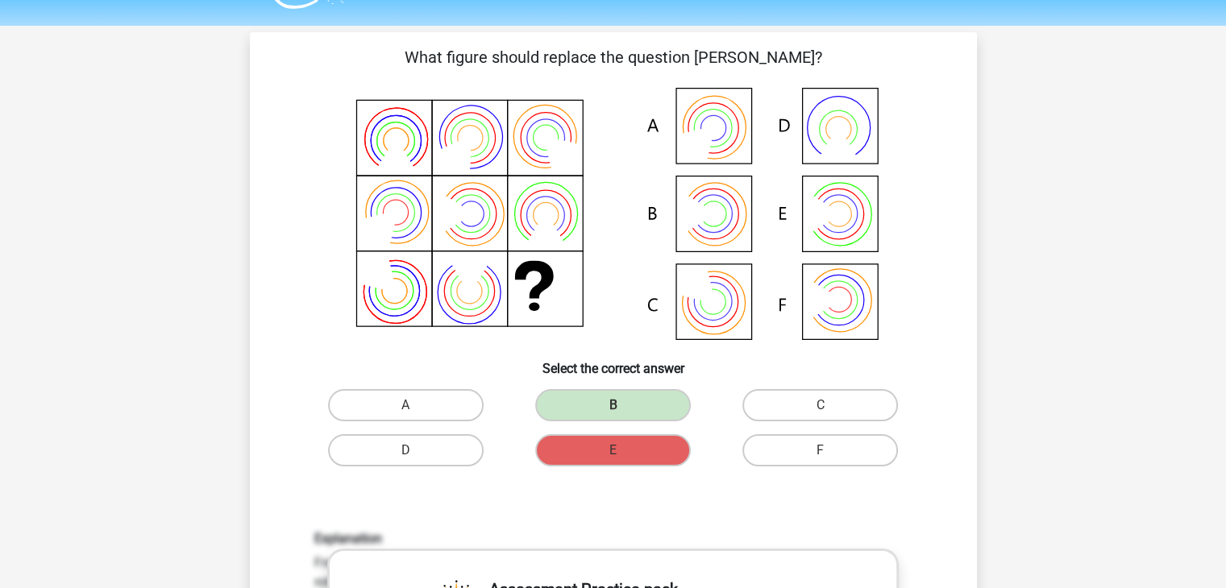
click at [728, 212] on icon at bounding box center [614, 215] width 650 height 266
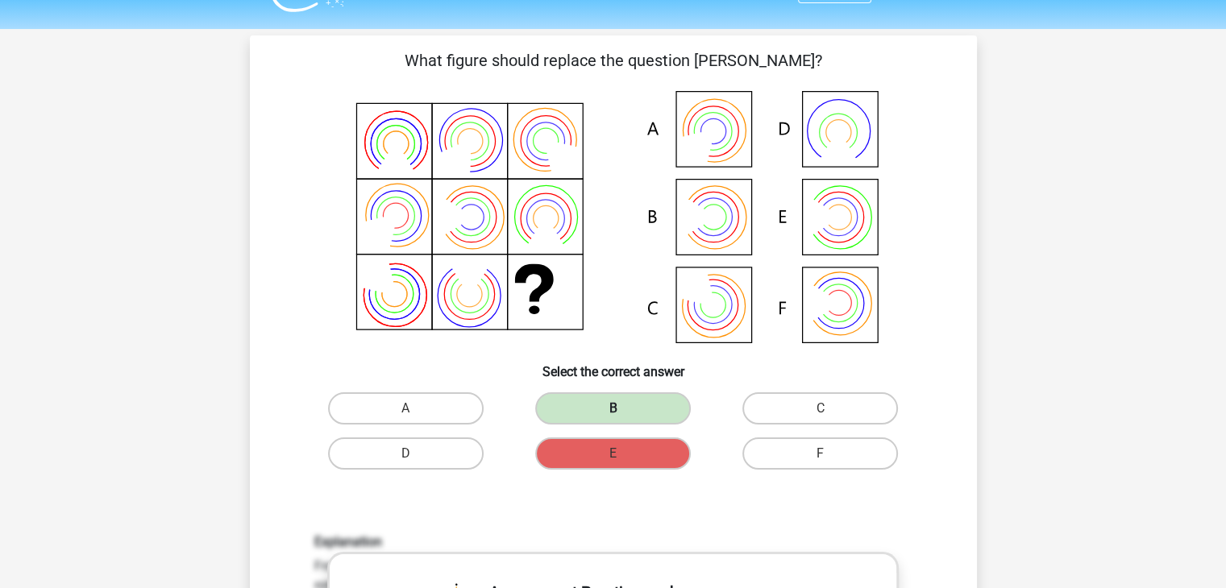
click at [622, 397] on label "B" at bounding box center [613, 409] width 156 height 32
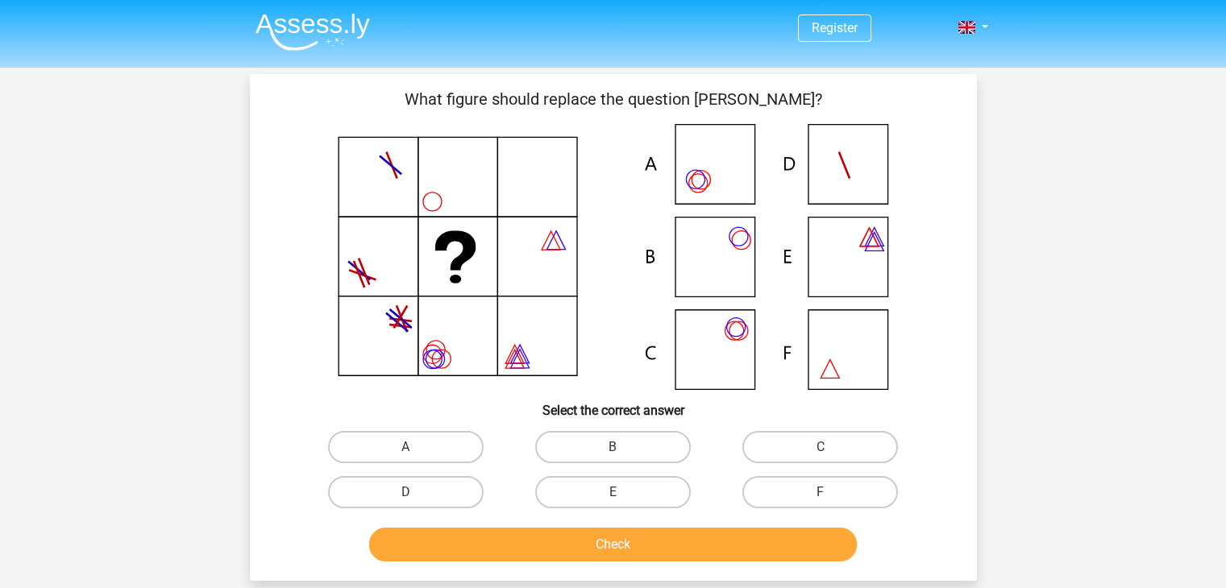
scroll to position [39, 0]
click at [735, 321] on icon at bounding box center [614, 257] width 650 height 266
click at [785, 452] on label "C" at bounding box center [820, 447] width 156 height 32
click at [820, 452] on input "C" at bounding box center [825, 452] width 10 height 10
radio input "true"
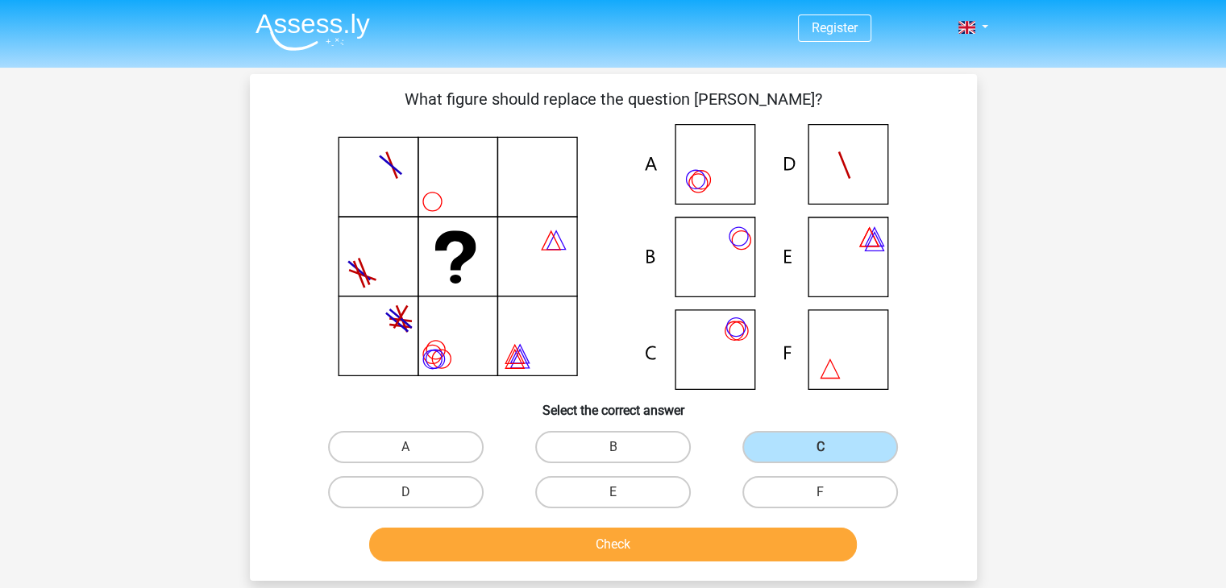
click at [693, 523] on div "Check" at bounding box center [613, 541] width 675 height 53
click at [683, 533] on button "Check" at bounding box center [613, 545] width 488 height 34
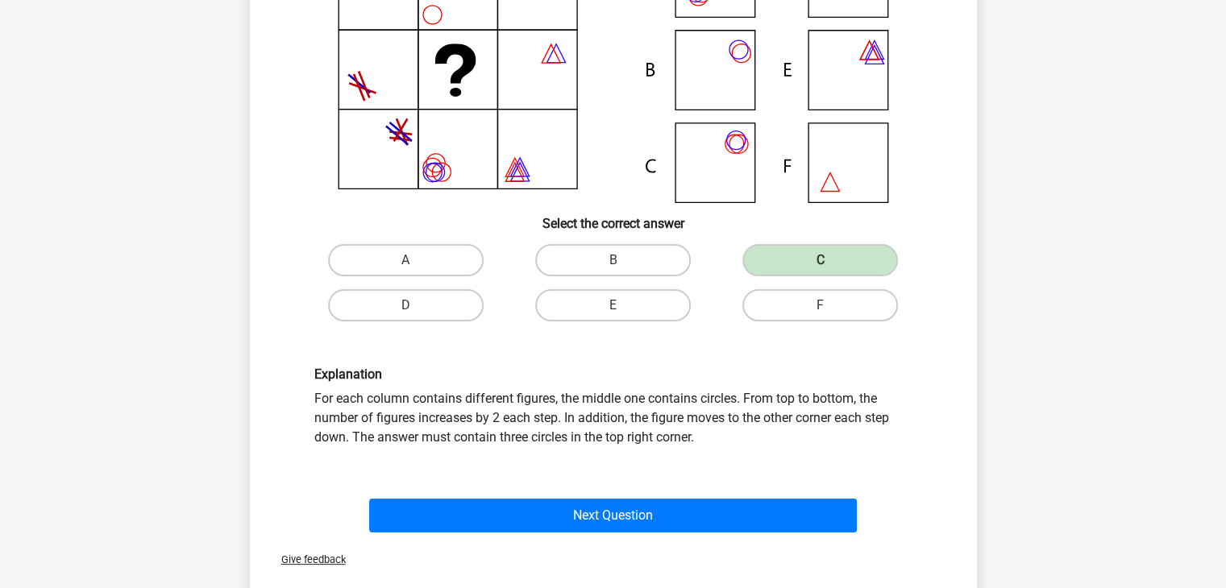
scroll to position [189, 0]
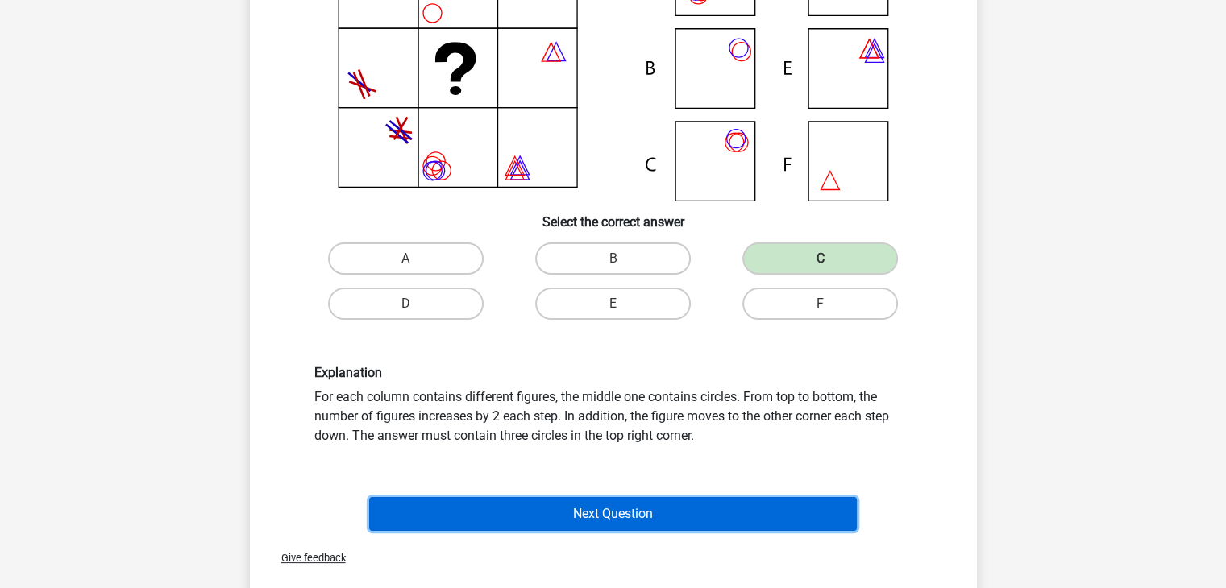
click at [651, 509] on button "Next Question" at bounding box center [613, 514] width 488 height 34
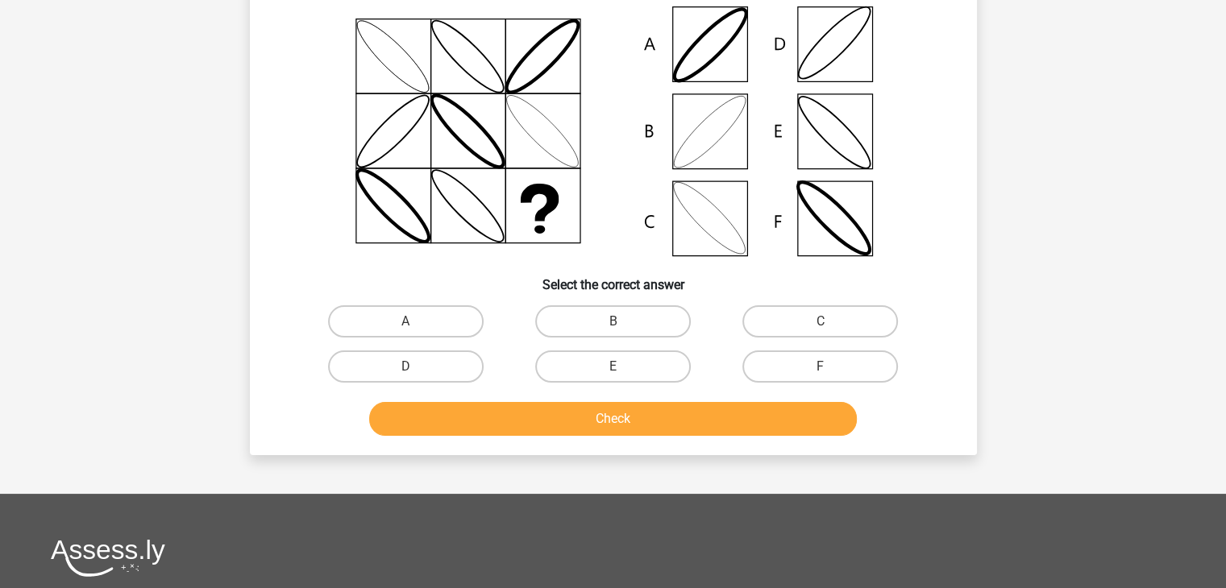
scroll to position [74, 0]
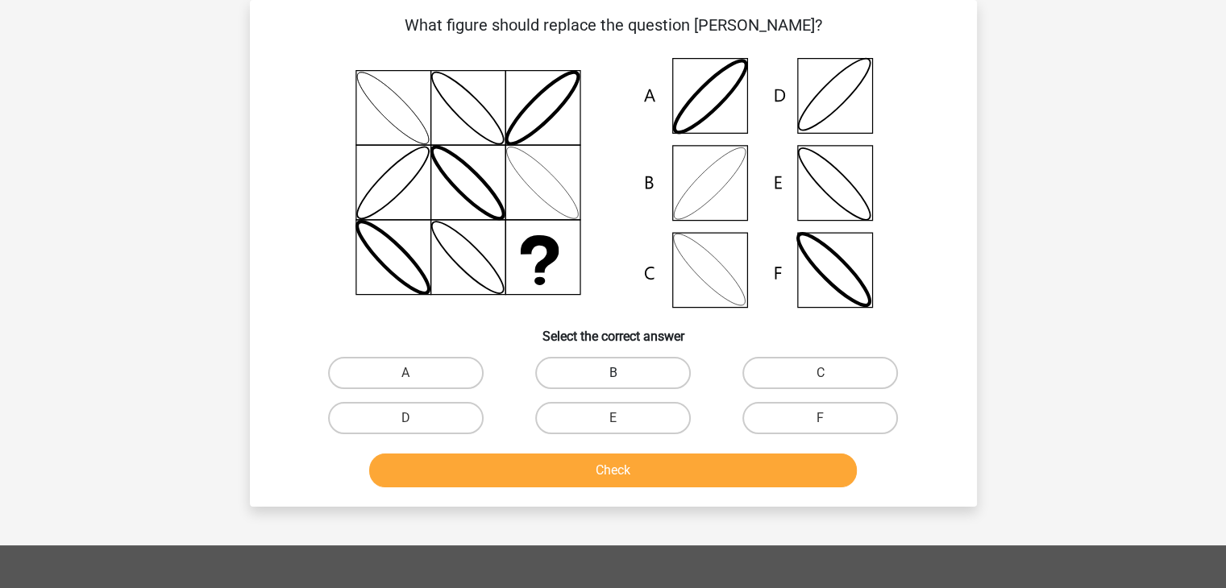
click at [650, 385] on label "B" at bounding box center [613, 373] width 156 height 32
click at [623, 384] on input "B" at bounding box center [618, 378] width 10 height 10
radio input "true"
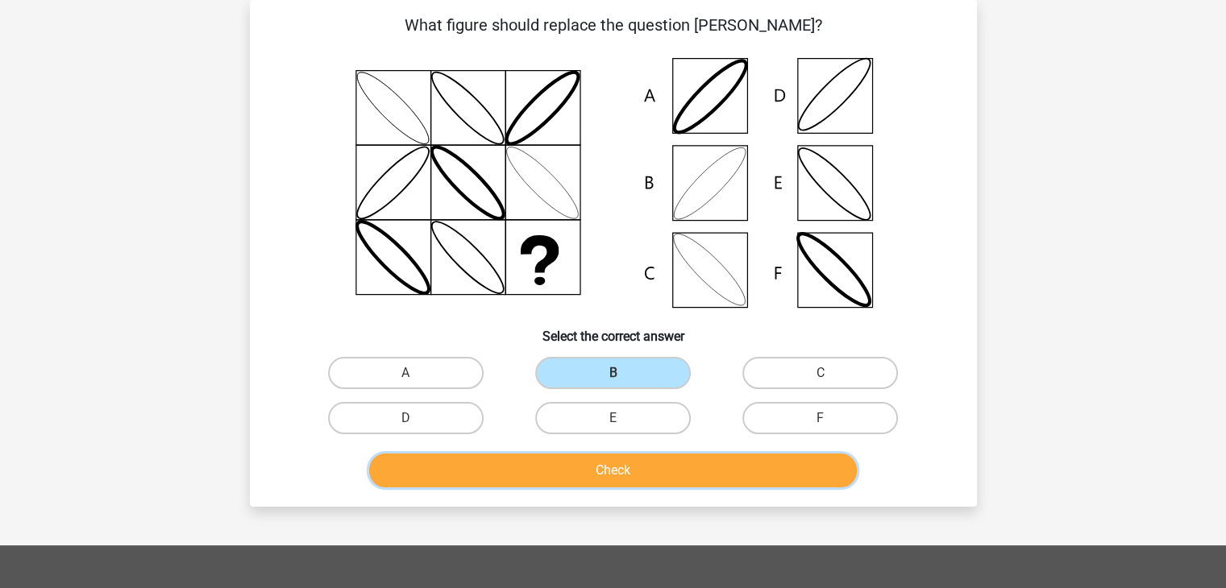
click at [634, 465] on button "Check" at bounding box center [613, 471] width 488 height 34
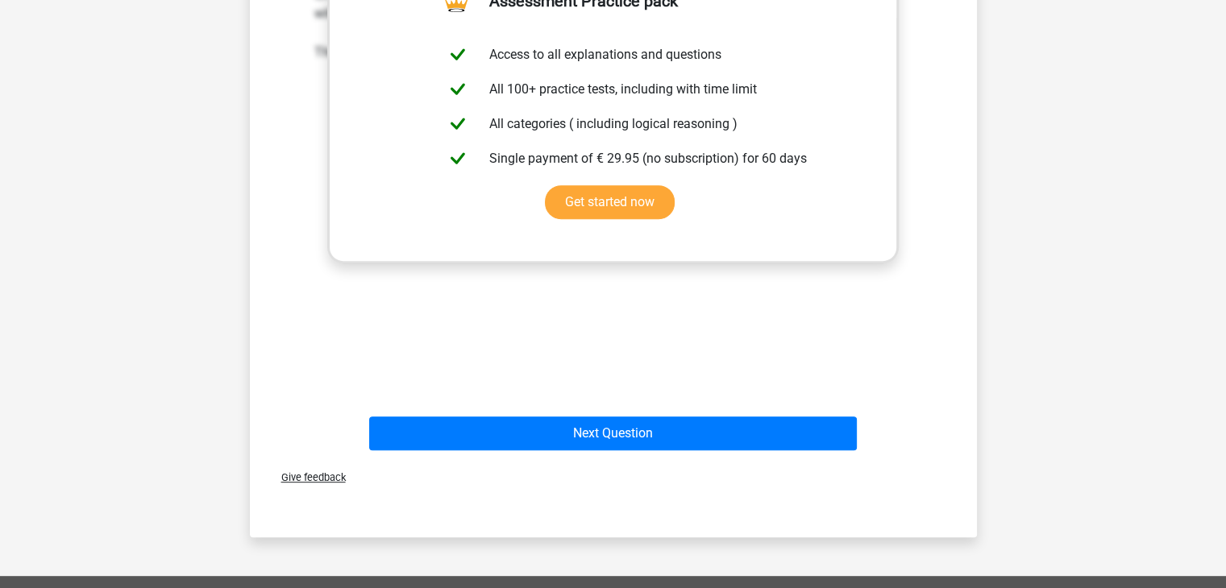
scroll to position [637, 0]
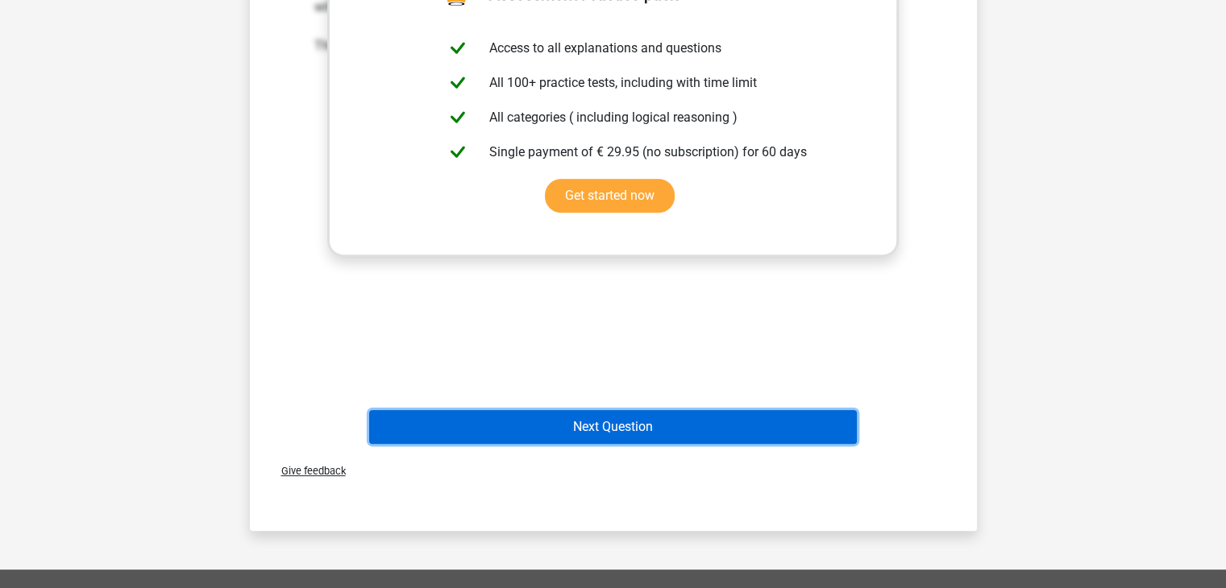
click at [632, 419] on button "Next Question" at bounding box center [613, 427] width 488 height 34
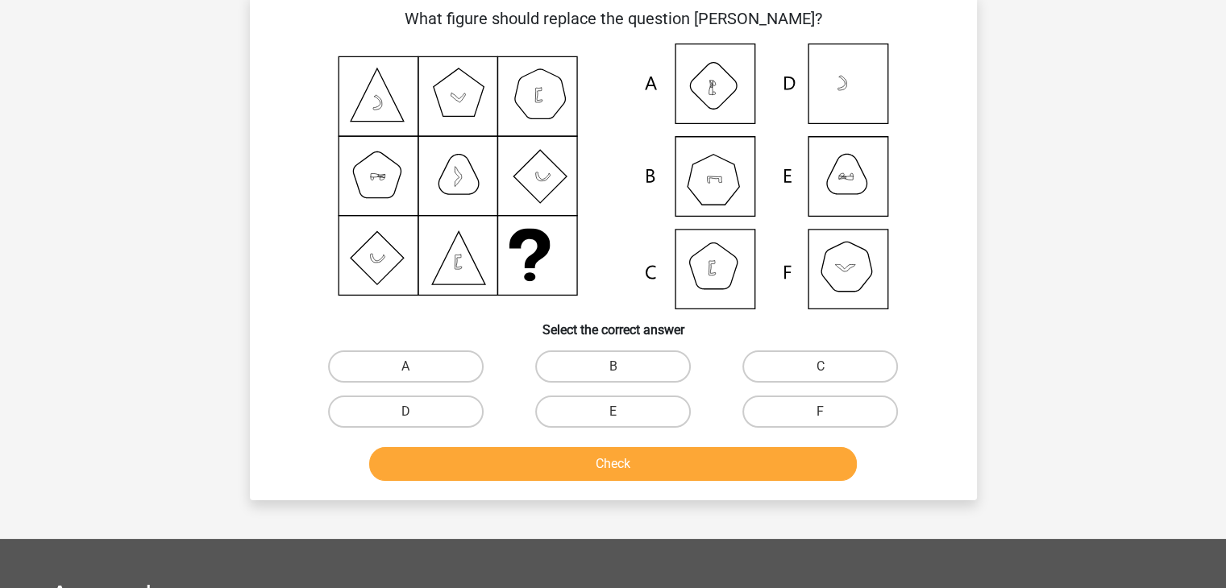
scroll to position [74, 0]
